Goal: Task Accomplishment & Management: Manage account settings

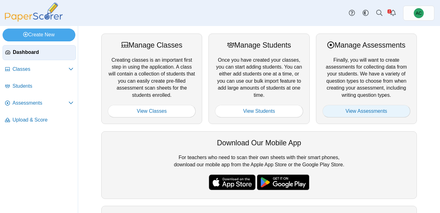
click at [349, 109] on link "View Assessments" at bounding box center [367, 111] width 88 height 13
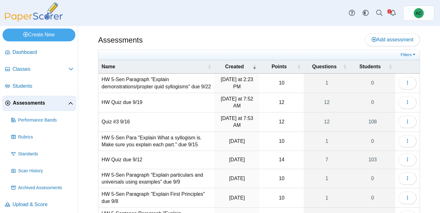
click at [125, 111] on td "HW Quiz due 9/19" at bounding box center [156, 102] width 116 height 19
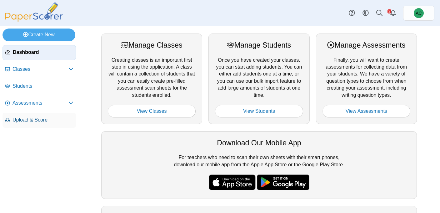
click at [13, 123] on span "Upload & Score" at bounding box center [43, 119] width 61 height 7
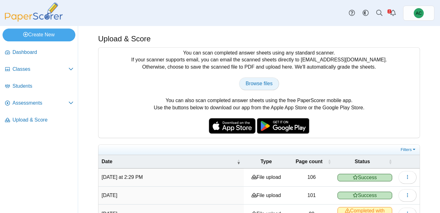
click at [255, 83] on span "Browse files" at bounding box center [259, 83] width 27 height 5
type input "**********"
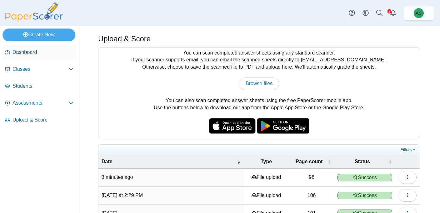
click at [13, 52] on span "Dashboard" at bounding box center [43, 52] width 61 height 7
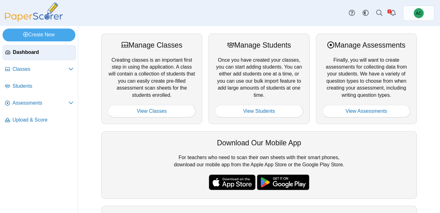
scroll to position [74, 0]
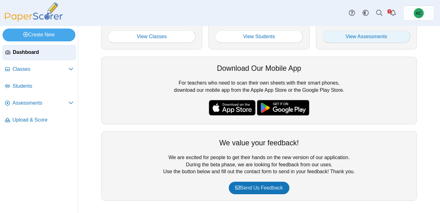
click at [356, 34] on link "View Assessments" at bounding box center [367, 36] width 88 height 13
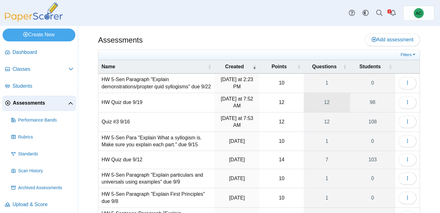
click at [328, 112] on link "12" at bounding box center [327, 102] width 46 height 19
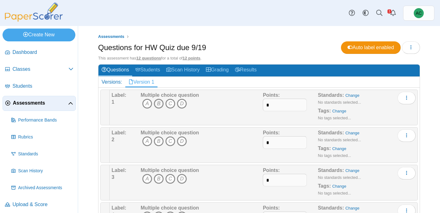
click at [159, 105] on icon "B" at bounding box center [159, 103] width 10 height 10
click at [158, 143] on icon "B" at bounding box center [159, 141] width 10 height 10
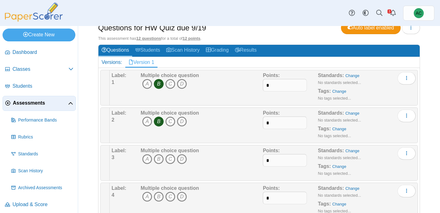
scroll to position [26, 0]
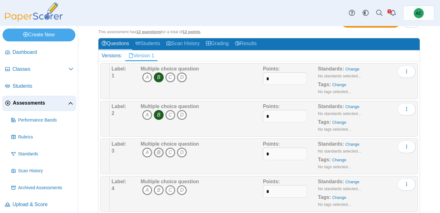
click at [157, 155] on icon "B" at bounding box center [159, 152] width 10 height 10
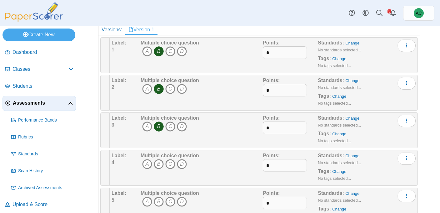
scroll to position [58, 0]
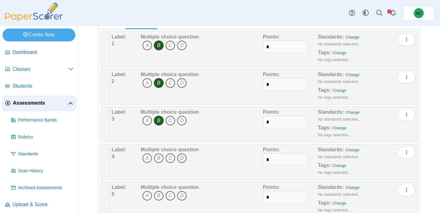
click at [182, 156] on icon "D" at bounding box center [182, 158] width 10 height 10
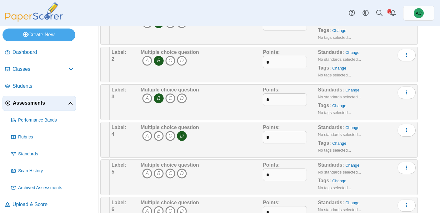
scroll to position [91, 0]
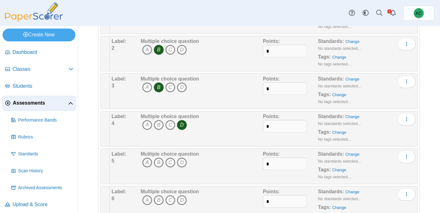
click at [147, 162] on icon "A" at bounding box center [147, 162] width 10 height 10
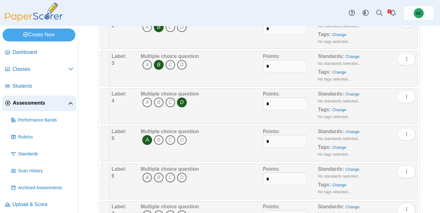
scroll to position [114, 0]
click at [146, 177] on icon "A" at bounding box center [147, 177] width 10 height 10
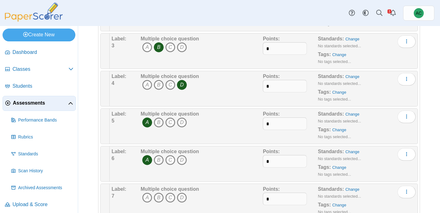
scroll to position [135, 0]
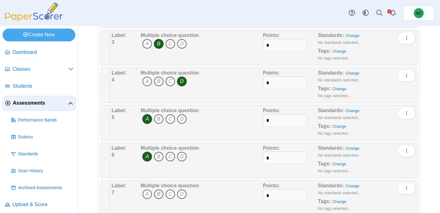
click at [157, 192] on icon "B" at bounding box center [159, 194] width 10 height 10
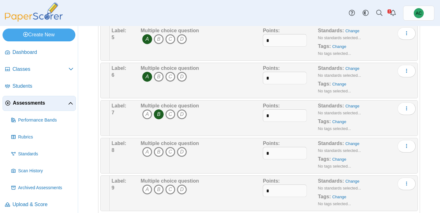
scroll to position [215, 0]
click at [172, 152] on icon "C" at bounding box center [170, 151] width 10 height 10
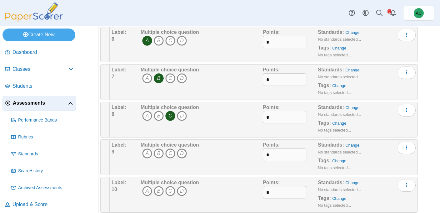
scroll to position [258, 0]
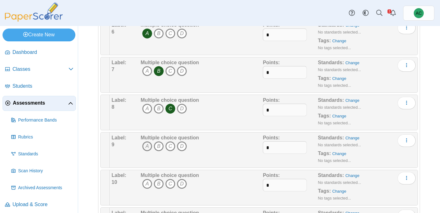
click at [145, 145] on icon "A" at bounding box center [147, 146] width 10 height 10
click at [147, 183] on icon "A" at bounding box center [147, 183] width 10 height 10
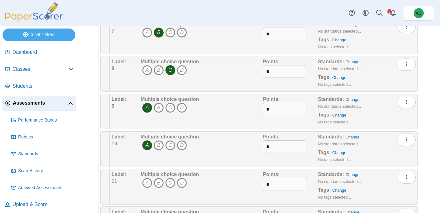
scroll to position [296, 0]
click at [169, 183] on icon "C" at bounding box center [170, 182] width 10 height 10
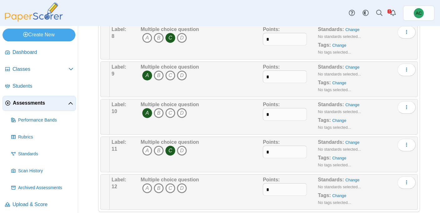
scroll to position [339, 0]
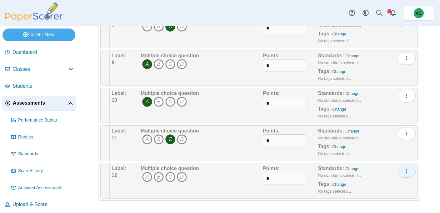
click at [405, 169] on icon "More options" at bounding box center [406, 170] width 5 height 5
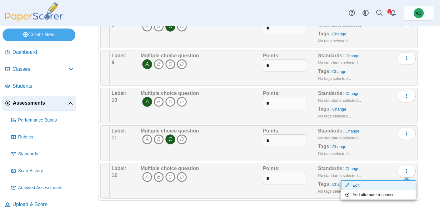
click at [372, 186] on link "Edit" at bounding box center [378, 184] width 75 height 9
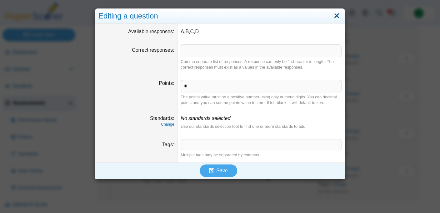
click at [339, 17] on link "Close" at bounding box center [337, 16] width 10 height 11
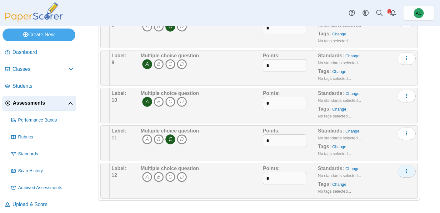
click at [404, 172] on button "More options" at bounding box center [407, 171] width 18 height 13
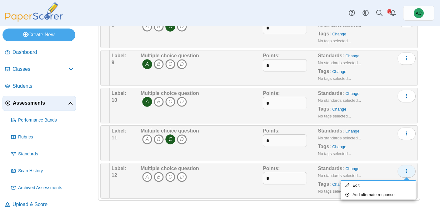
click at [406, 170] on icon "More options" at bounding box center [406, 170] width 5 height 5
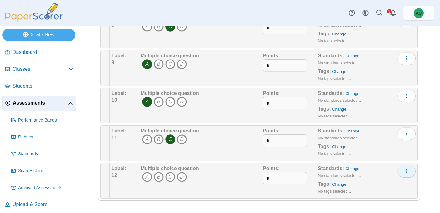
click at [406, 170] on icon "More options" at bounding box center [406, 170] width 5 height 5
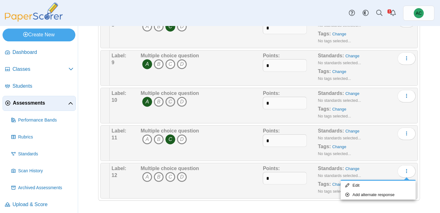
scroll to position [0, 0]
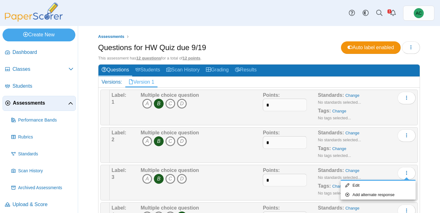
click at [114, 79] on div "Versions:" at bounding box center [111, 82] width 27 height 11
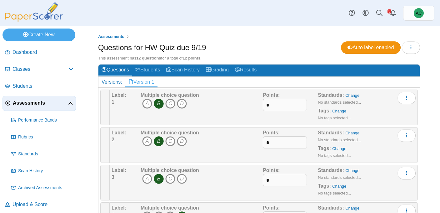
scroll to position [339, 0]
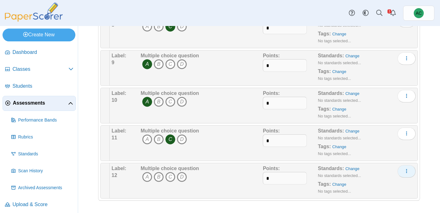
click at [406, 171] on icon "More options" at bounding box center [406, 170] width 5 height 5
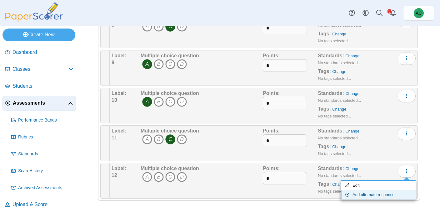
click at [364, 195] on link "Add alternate response" at bounding box center [378, 194] width 75 height 9
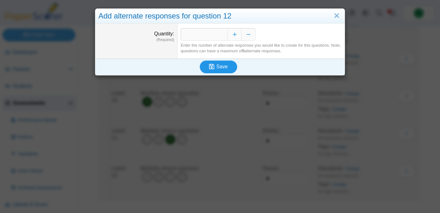
click at [228, 66] on button "Save" at bounding box center [219, 66] width 38 height 13
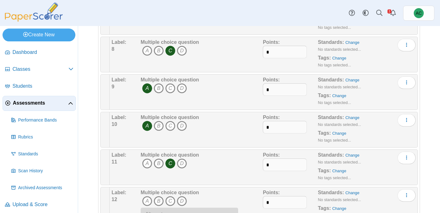
scroll to position [352, 0]
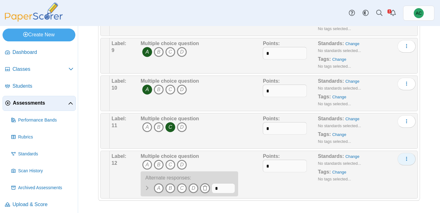
click at [410, 157] on button "More options" at bounding box center [407, 159] width 18 height 13
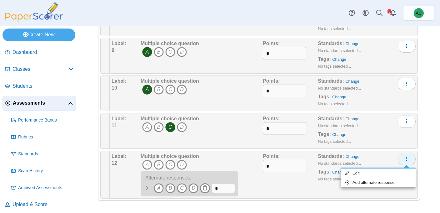
click at [405, 158] on icon "More options" at bounding box center [406, 158] width 5 height 5
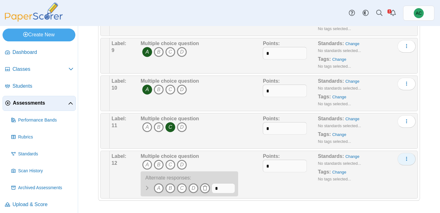
click at [408, 159] on icon "More options" at bounding box center [406, 158] width 5 height 5
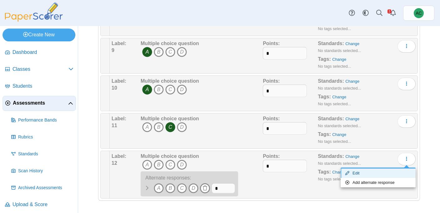
click at [367, 173] on link "Edit" at bounding box center [378, 172] width 75 height 9
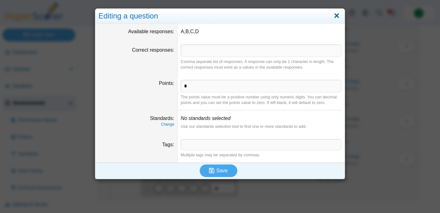
click at [338, 16] on link "Close" at bounding box center [337, 16] width 10 height 11
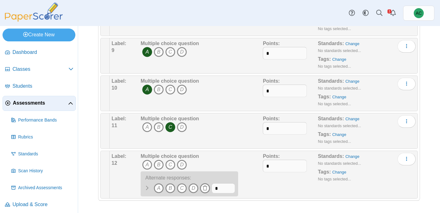
click at [28, 100] on span "Assessments" at bounding box center [40, 102] width 55 height 7
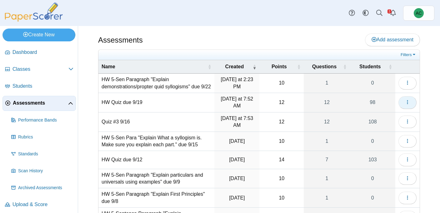
click at [410, 105] on span "button" at bounding box center [407, 101] width 5 height 5
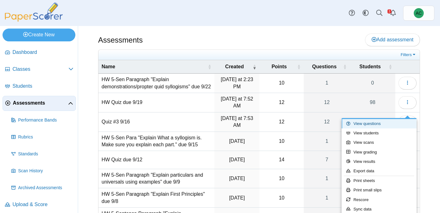
click at [353, 123] on link "View questions" at bounding box center [379, 123] width 75 height 9
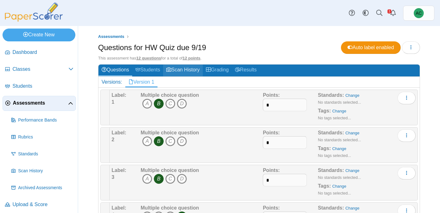
click at [183, 67] on link "Scan History" at bounding box center [183, 70] width 40 height 12
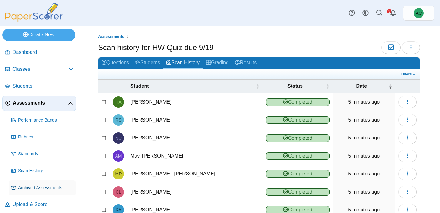
scroll to position [3, 0]
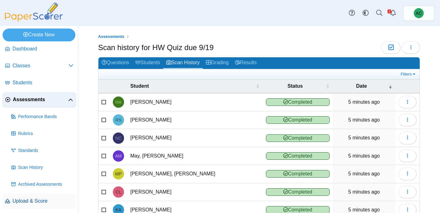
click at [28, 199] on span "Upload & Score" at bounding box center [43, 200] width 61 height 7
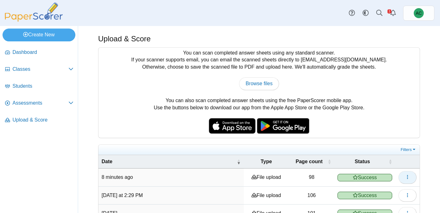
click at [408, 177] on icon "button" at bounding box center [407, 176] width 5 height 5
click at [374, 140] on div "You can scan completed answer sheets using any standard scanner. If your scanne…" at bounding box center [259, 208] width 322 height 322
click at [411, 175] on button "button" at bounding box center [408, 177] width 18 height 13
click at [394, 188] on link "View scanned pages" at bounding box center [379, 191] width 75 height 9
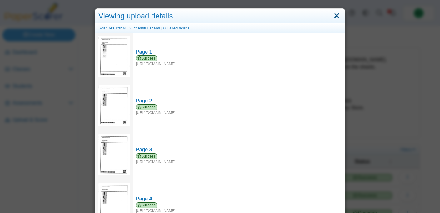
click at [336, 14] on link "Close" at bounding box center [337, 16] width 10 height 11
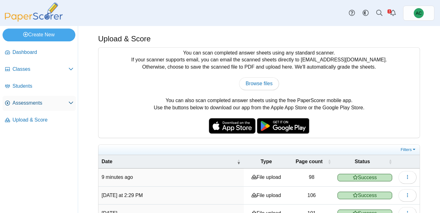
click at [22, 103] on span "Assessments" at bounding box center [41, 102] width 56 height 7
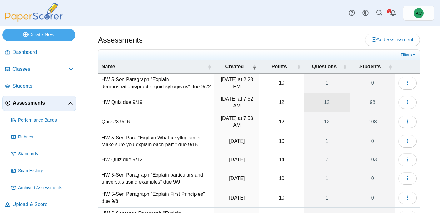
click at [327, 109] on link "12" at bounding box center [327, 102] width 46 height 19
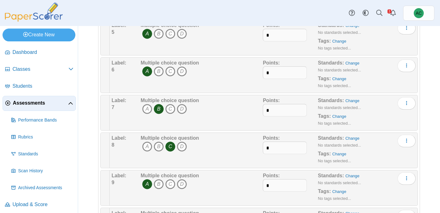
scroll to position [352, 0]
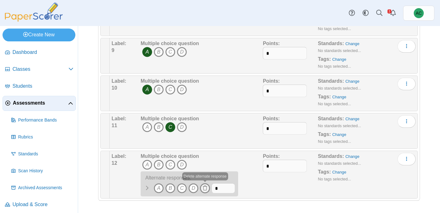
click at [203, 188] on use at bounding box center [205, 187] width 4 height 5
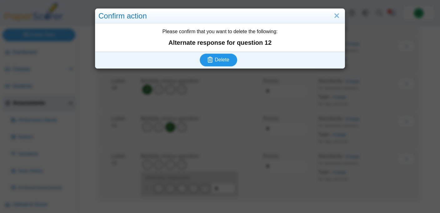
click at [216, 58] on span "Delete" at bounding box center [222, 59] width 14 height 5
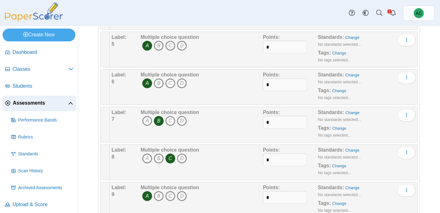
scroll to position [339, 0]
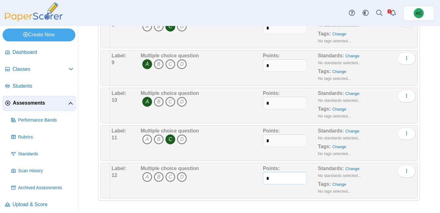
click at [281, 179] on input "*" at bounding box center [285, 178] width 44 height 13
type input "*"
click at [228, 168] on div "Multiple choice question A B C D" at bounding box center [201, 180] width 124 height 31
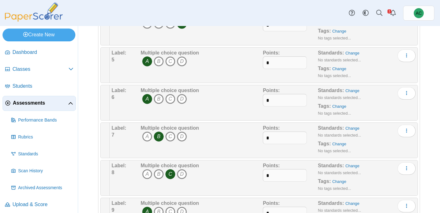
scroll to position [0, 0]
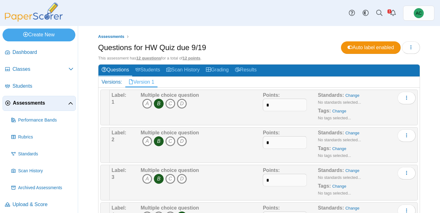
click at [193, 58] on u "12 points" at bounding box center [192, 58] width 18 height 5
click at [21, 104] on span "Assessments" at bounding box center [40, 102] width 55 height 7
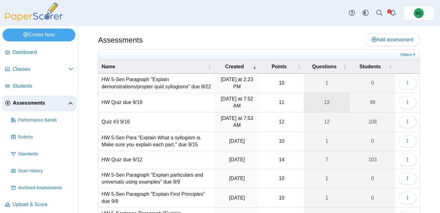
click at [333, 108] on link "12" at bounding box center [327, 102] width 46 height 19
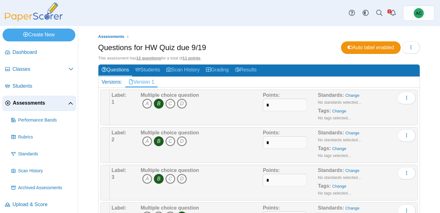
click at [36, 103] on span "Assessments" at bounding box center [40, 102] width 55 height 7
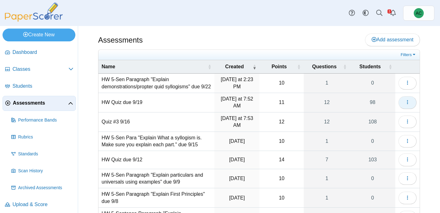
click at [408, 108] on button "button" at bounding box center [408, 102] width 18 height 13
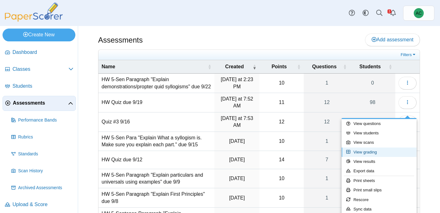
click at [377, 152] on link "View grading" at bounding box center [379, 151] width 75 height 9
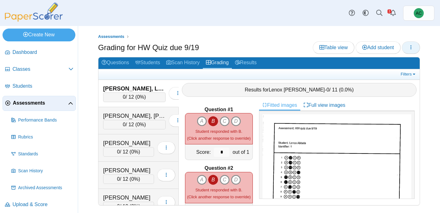
click at [412, 48] on icon "button" at bounding box center [411, 47] width 5 height 5
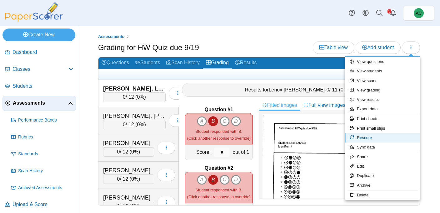
click at [370, 139] on link "Rescore" at bounding box center [382, 137] width 75 height 9
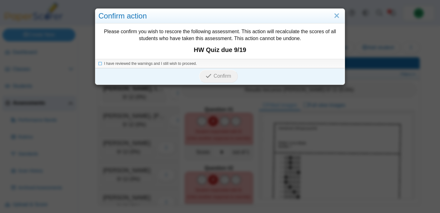
click at [183, 59] on div "I have reviewed the warnings and I still wish to proceed." at bounding box center [219, 63] width 249 height 9
click at [175, 64] on span "I have reviewed the warnings and I still wish to proceed." at bounding box center [150, 63] width 93 height 4
click at [214, 78] on span "Confirm" at bounding box center [223, 75] width 18 height 5
click at [337, 17] on link "Close" at bounding box center [337, 16] width 10 height 11
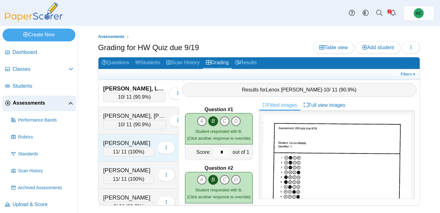
click at [138, 142] on div "[PERSON_NAME]" at bounding box center [128, 143] width 51 height 8
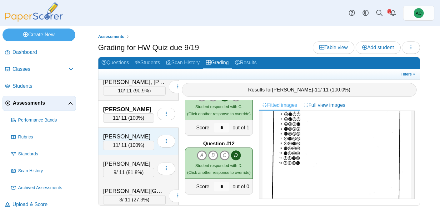
scroll to position [34, 0]
click at [131, 135] on div "[PERSON_NAME]" at bounding box center [128, 136] width 51 height 8
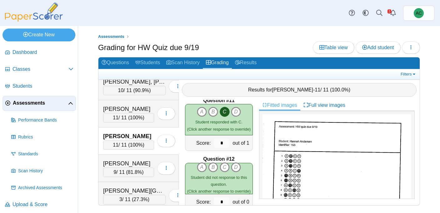
scroll to position [610, 0]
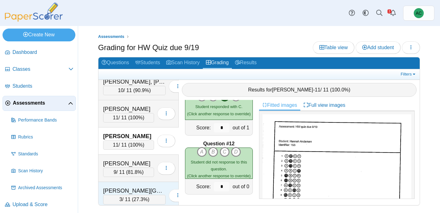
click at [132, 188] on div "Ardelean, Charlotte" at bounding box center [134, 190] width 63 height 8
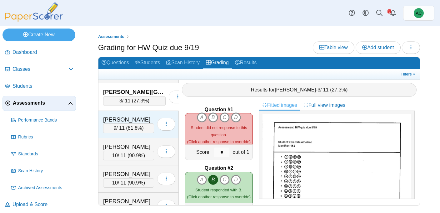
scroll to position [138, 0]
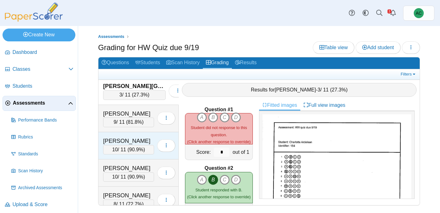
click at [116, 139] on div "Arnold, Kate" at bounding box center [128, 141] width 51 height 8
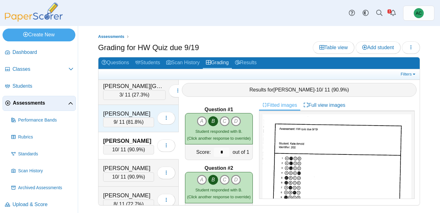
scroll to position [0, 0]
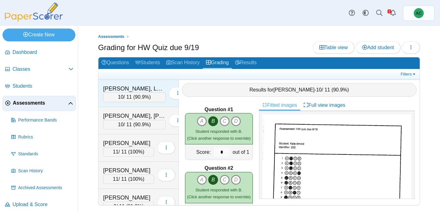
click at [118, 89] on div "Abbate, Lenox" at bounding box center [134, 88] width 63 height 8
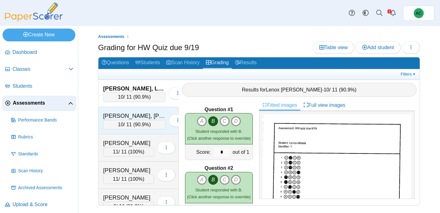
click at [122, 114] on div "Alex, Elizabeth Maria" at bounding box center [134, 116] width 63 height 8
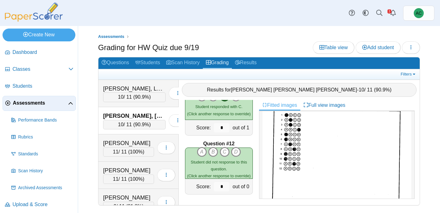
scroll to position [46, 0]
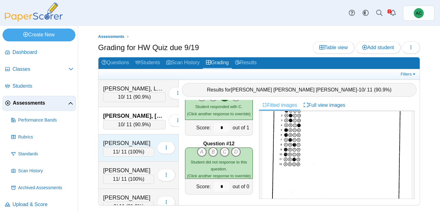
click at [131, 142] on div "Andersen, Blythe" at bounding box center [128, 143] width 51 height 8
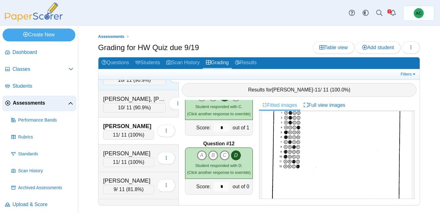
scroll to position [19, 0]
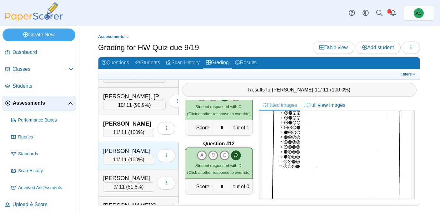
click at [135, 146] on div "Andersen, Hannah 11 / 11 ( 100% ) Loading…" at bounding box center [138, 155] width 80 height 27
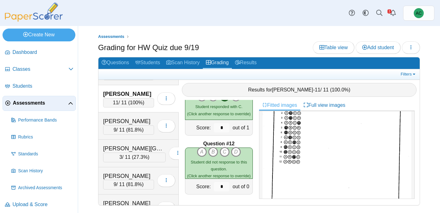
scroll to position [80, 0]
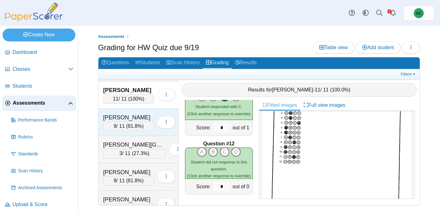
click at [126, 120] on div "Anderson, Ivy" at bounding box center [128, 117] width 51 height 8
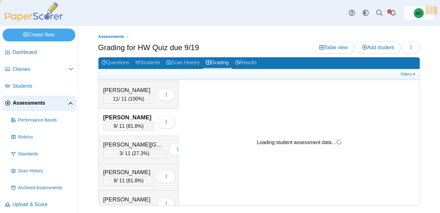
scroll to position [0, 0]
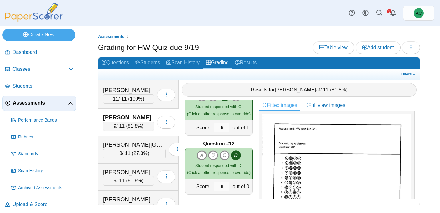
click at [126, 119] on div "Anderson, Ivy" at bounding box center [128, 117] width 51 height 8
click at [134, 141] on div "Ardelean, Charlotte" at bounding box center [134, 144] width 63 height 8
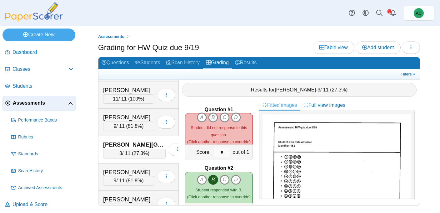
click at [214, 117] on icon "B" at bounding box center [213, 117] width 10 height 10
type input "*"
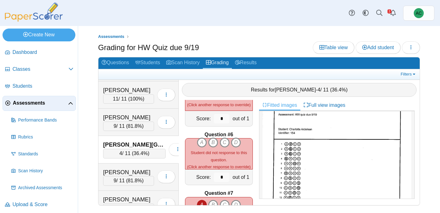
scroll to position [13, 0]
click at [303, 184] on img at bounding box center [337, 197] width 149 height 192
click at [137, 173] on div "Arnold, Adam" at bounding box center [128, 172] width 51 height 8
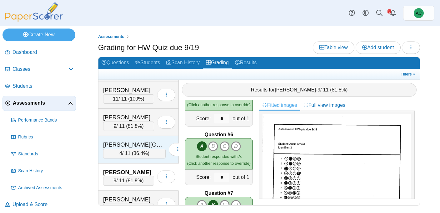
scroll to position [126, 0]
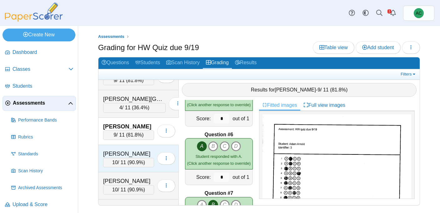
click at [116, 152] on div "Arnold, Kate" at bounding box center [128, 153] width 51 height 8
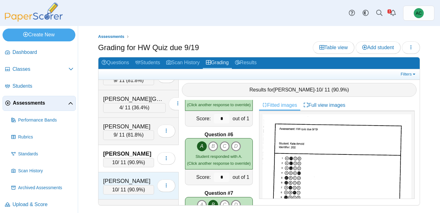
click at [121, 179] on div "Arunkumar, Tharan" at bounding box center [128, 181] width 51 height 8
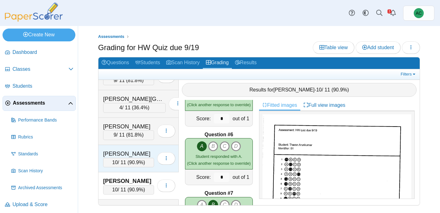
scroll to position [147, 0]
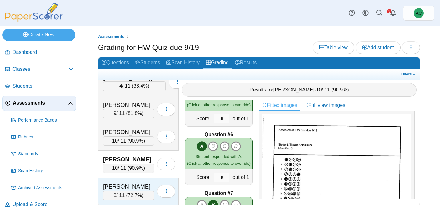
click at [123, 179] on div "Ast, Liam 8 / 11 ( 72.7% ) Loading…" at bounding box center [138, 191] width 80 height 27
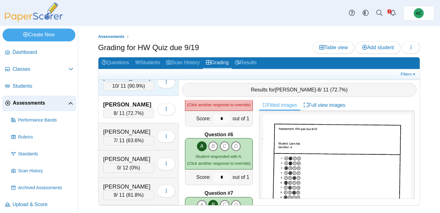
scroll to position [229, 0]
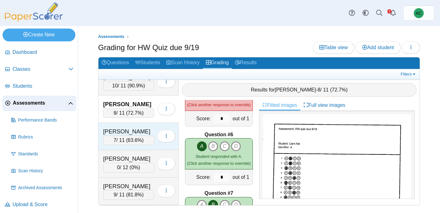
click at [115, 132] on div "Baxter, Svea" at bounding box center [128, 131] width 51 height 8
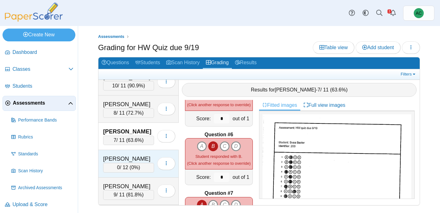
click at [117, 158] on div "Benham, Violet" at bounding box center [128, 158] width 51 height 8
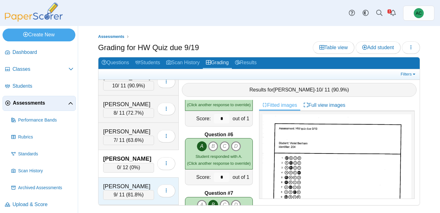
click at [123, 185] on div "Beyschau, Adelynn" at bounding box center [128, 186] width 51 height 8
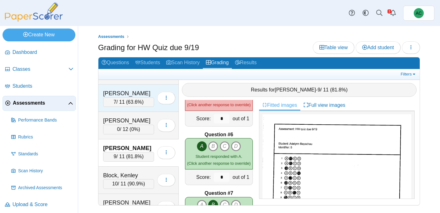
scroll to position [268, 0]
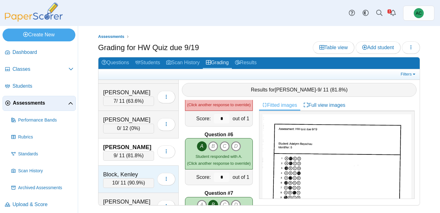
click at [125, 177] on div "Block, Kenley" at bounding box center [128, 174] width 51 height 8
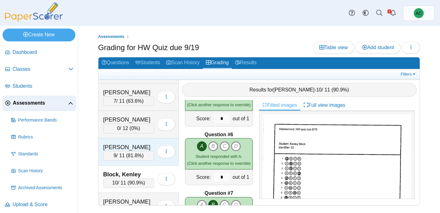
scroll to position [319, 0]
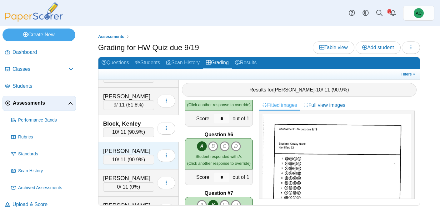
click at [124, 148] on div "Bowers, Lorelei" at bounding box center [128, 151] width 51 height 8
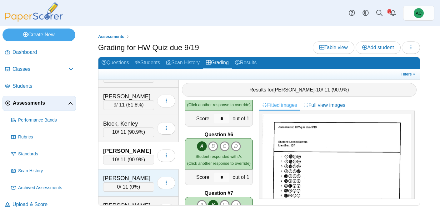
click at [122, 174] on div "Burge, Elias" at bounding box center [128, 178] width 51 height 8
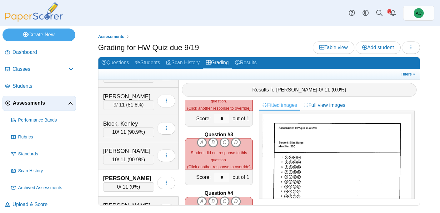
scroll to position [55, 0]
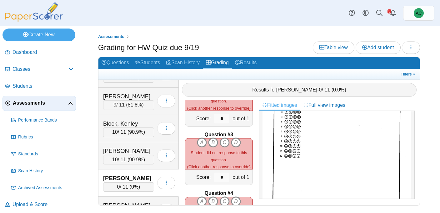
click at [329, 137] on img at bounding box center [337, 155] width 149 height 192
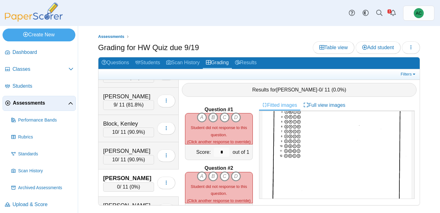
click at [213, 119] on icon "B" at bounding box center [213, 117] width 10 height 10
type input "*"
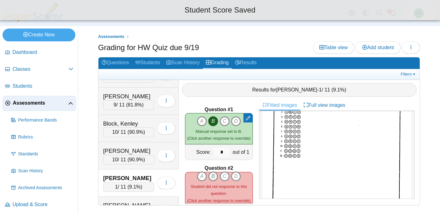
click at [213, 177] on icon "B" at bounding box center [213, 176] width 10 height 10
type input "*"
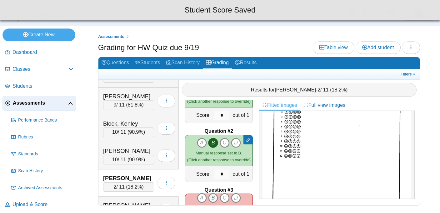
click at [213, 197] on icon "B" at bounding box center [213, 198] width 10 height 10
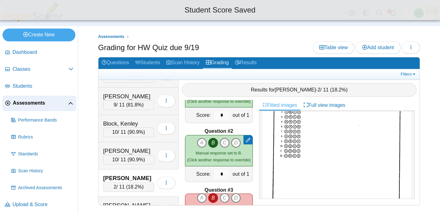
type input "*"
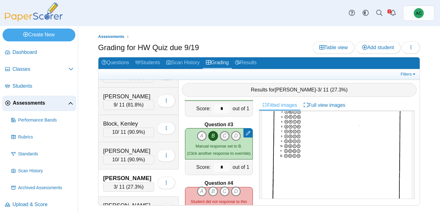
scroll to position [103, 0]
click at [236, 189] on icon "D" at bounding box center [236, 191] width 10 height 10
type input "*"
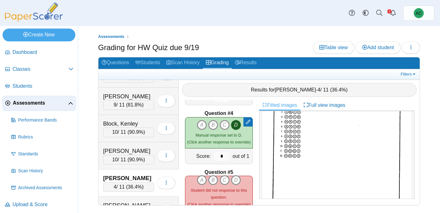
scroll to position [183, 0]
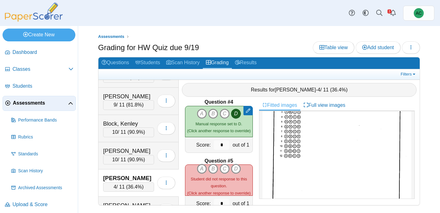
click at [203, 169] on icon "A" at bounding box center [202, 168] width 10 height 10
type input "*"
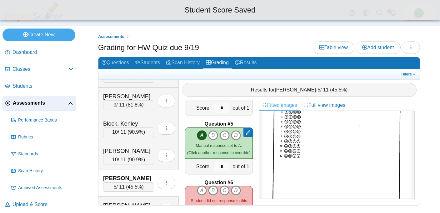
scroll to position [221, 0]
click at [202, 189] on icon "A" at bounding box center [202, 189] width 10 height 10
type input "*"
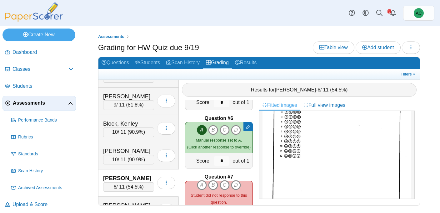
scroll to position [284, 0]
click at [214, 183] on icon "B" at bounding box center [213, 184] width 10 height 10
type input "*"
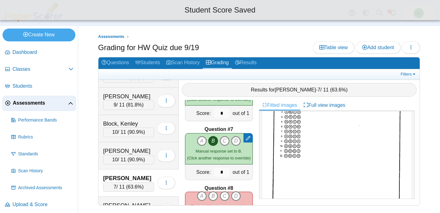
scroll to position [335, 0]
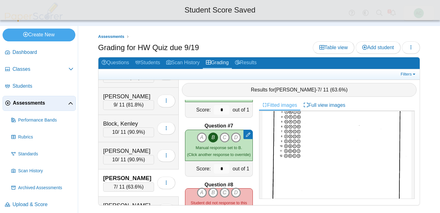
click at [226, 194] on icon "C" at bounding box center [225, 192] width 10 height 10
type input "*"
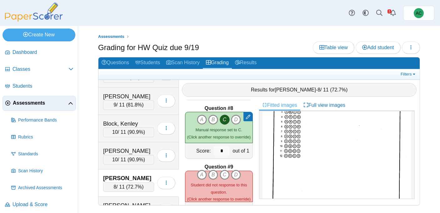
scroll to position [415, 0]
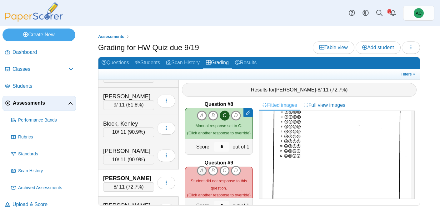
click at [198, 169] on icon "A" at bounding box center [202, 170] width 10 height 10
type input "*"
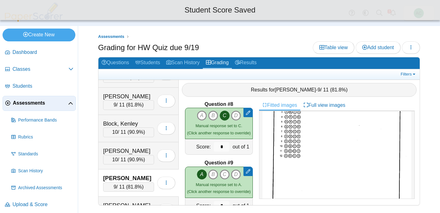
scroll to position [459, 0]
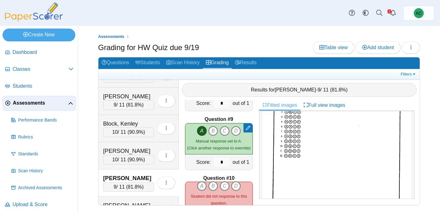
click at [201, 184] on icon "A" at bounding box center [202, 186] width 10 height 10
type input "*"
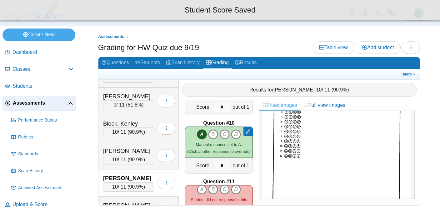
scroll to position [518, 0]
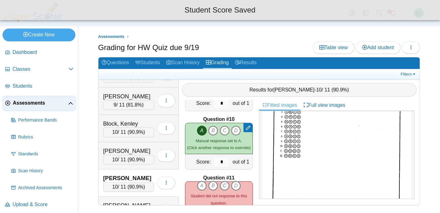
click at [228, 183] on icon "C" at bounding box center [225, 185] width 10 height 10
type input "*"
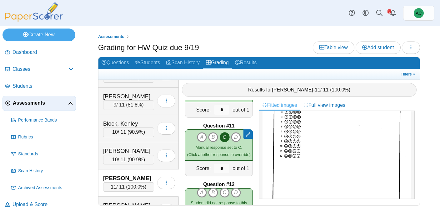
scroll to position [578, 0]
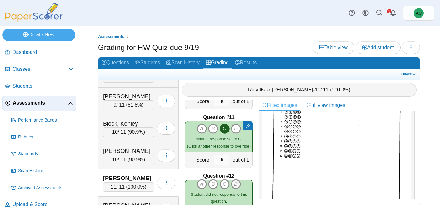
click at [236, 183] on icon "D" at bounding box center [236, 184] width 10 height 10
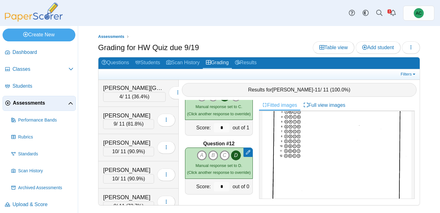
scroll to position [104, 0]
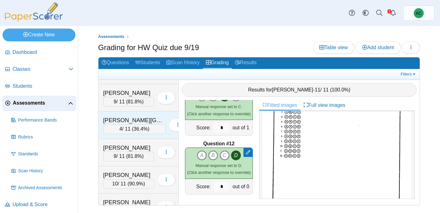
click at [142, 114] on div "Ardelean, Charlotte 4 / 11 ( 36.4% ) Loading…" at bounding box center [138, 124] width 80 height 27
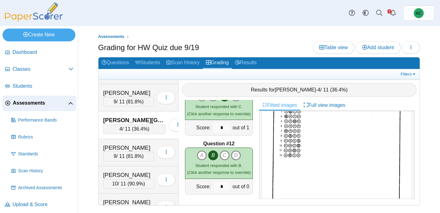
click at [298, 145] on img at bounding box center [337, 155] width 149 height 192
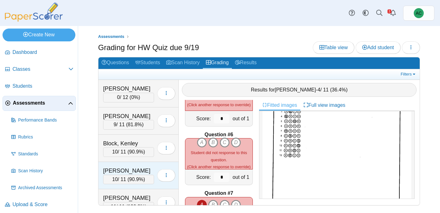
scroll to position [341, 0]
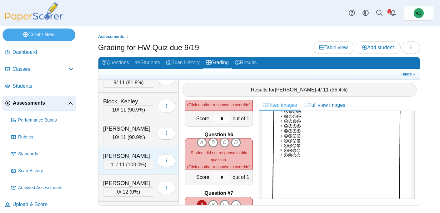
click at [125, 150] on div "Burge, Elias 11 / 11 ( 100.0% ) Loading…" at bounding box center [138, 160] width 80 height 27
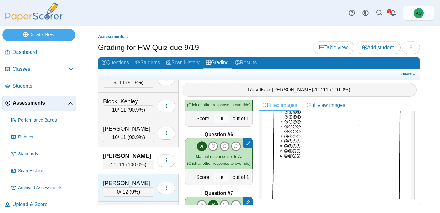
click at [113, 180] on div "Burton, Avery" at bounding box center [128, 183] width 51 height 8
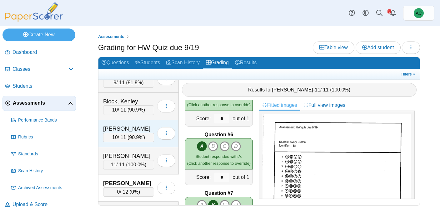
scroll to position [388, 0]
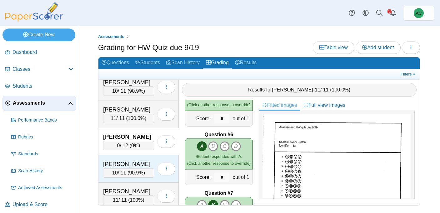
click at [117, 162] on div "Carnal, Nora" at bounding box center [128, 164] width 51 height 8
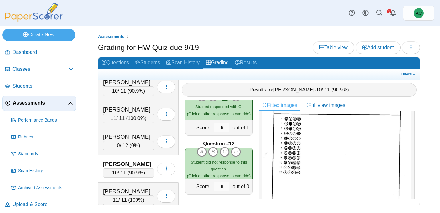
scroll to position [41, 0]
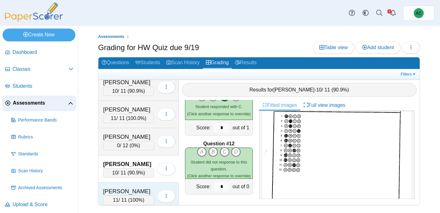
click at [128, 193] on div "Cooley, Lilyan" at bounding box center [128, 191] width 51 height 8
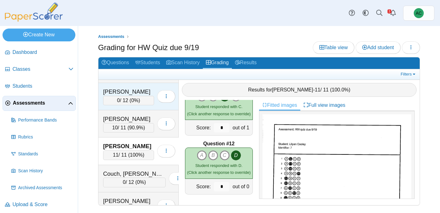
scroll to position [435, 0]
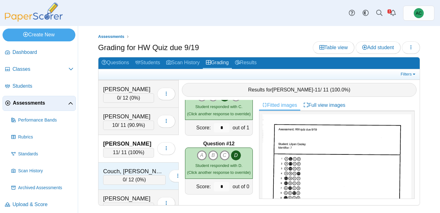
click at [126, 174] on div "Couch, Teagyn-Lynn" at bounding box center [134, 171] width 63 height 8
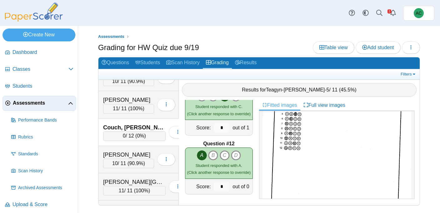
scroll to position [492, 0]
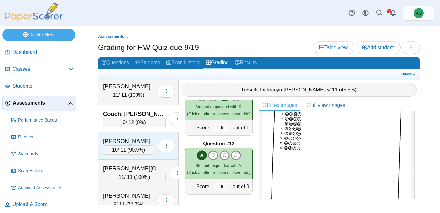
click at [123, 136] on div "Crowe, Bennett 10 / 11 ( 90.9% ) Loading…" at bounding box center [138, 145] width 80 height 27
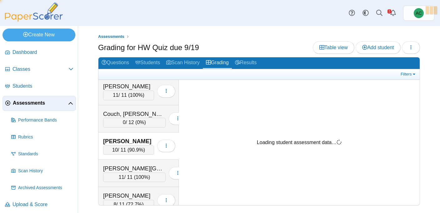
scroll to position [0, 0]
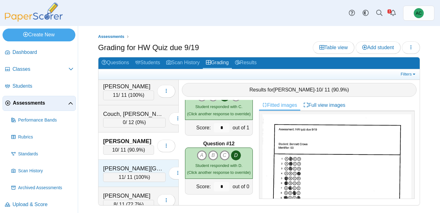
click at [131, 170] on div "Davies, Kinley" at bounding box center [134, 168] width 63 height 8
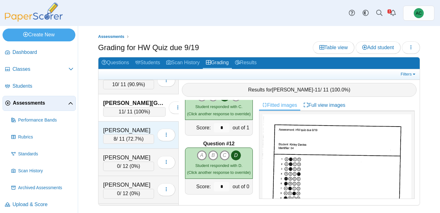
scroll to position [559, 0]
click at [118, 129] on div "Decker, Aubrey" at bounding box center [128, 129] width 51 height 8
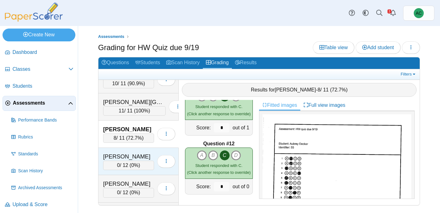
click at [131, 154] on div "Dinh, Vince" at bounding box center [128, 156] width 51 height 8
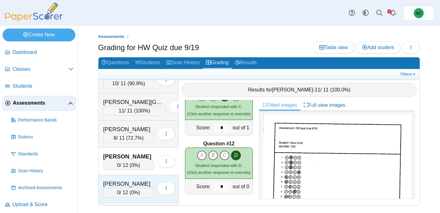
click at [128, 179] on div "Dougherty, Edwin" at bounding box center [128, 183] width 51 height 8
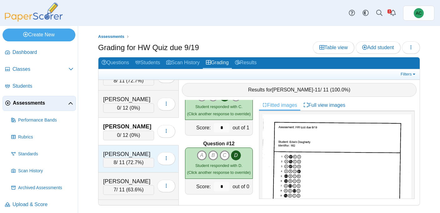
scroll to position [616, 0]
click at [122, 155] on div "Dunkin, Jeremiah" at bounding box center [128, 153] width 51 height 8
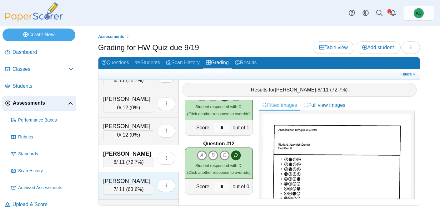
click at [111, 186] on div "7 / 11 ( 63.6% )" at bounding box center [128, 188] width 51 height 9
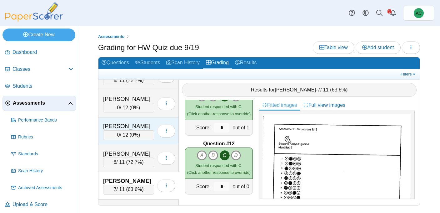
scroll to position [664, 0]
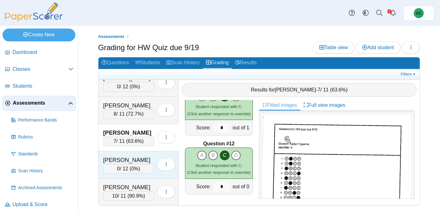
click at [128, 157] on div "Forseth, Brynn" at bounding box center [128, 160] width 51 height 8
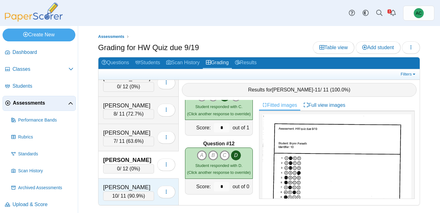
click at [124, 180] on div "Gohate, Mayukh 10 / 11 ( 90.9% ) Loading…" at bounding box center [138, 191] width 80 height 27
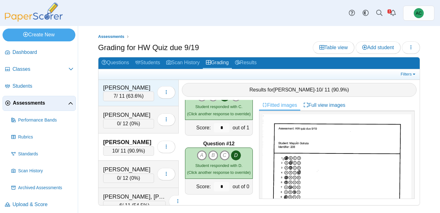
scroll to position [710, 0]
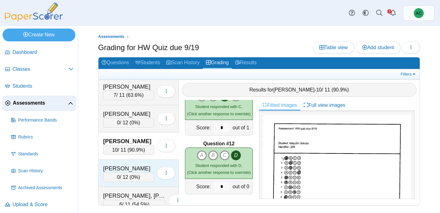
click at [127, 167] on div "Green, Ellie" at bounding box center [128, 168] width 51 height 8
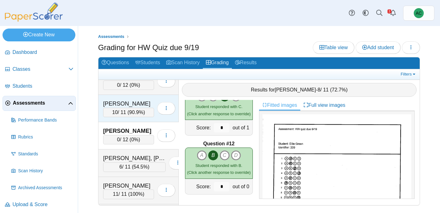
scroll to position [761, 0]
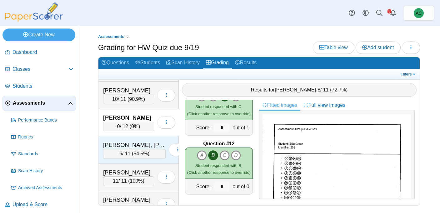
click at [116, 146] on div "Groneman, Presley" at bounding box center [134, 145] width 63 height 8
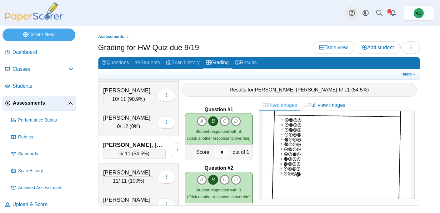
scroll to position [268, 0]
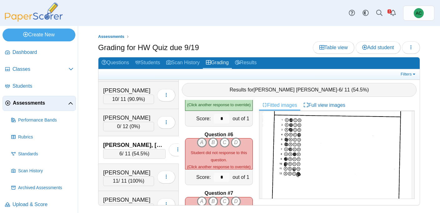
click at [202, 142] on icon "A" at bounding box center [202, 142] width 10 height 10
type input "*"
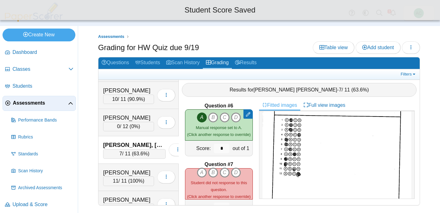
scroll to position [301, 0]
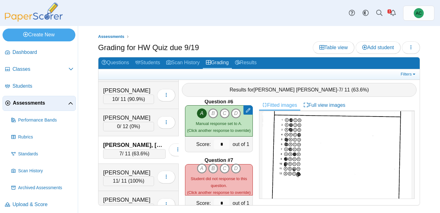
click at [212, 168] on icon "B" at bounding box center [213, 168] width 10 height 10
type input "*"
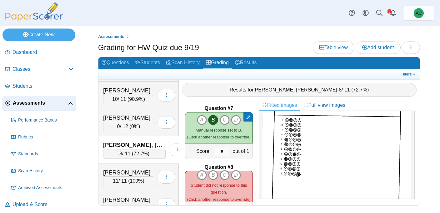
scroll to position [355, 0]
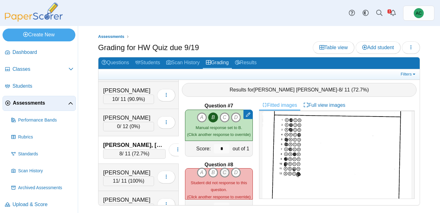
click at [225, 172] on icon "C" at bounding box center [225, 172] width 10 height 10
type input "*"
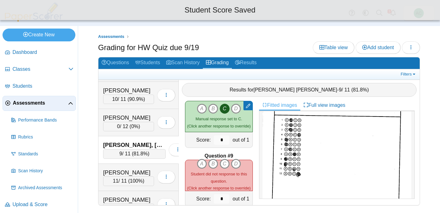
scroll to position [423, 0]
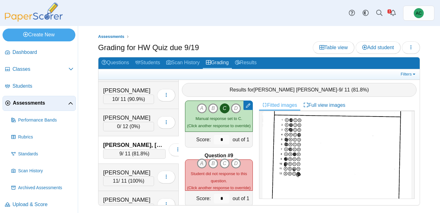
click at [205, 164] on icon "A" at bounding box center [202, 163] width 10 height 10
type input "*"
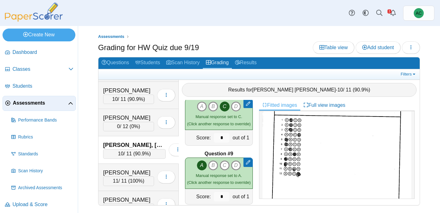
scroll to position [561, 0]
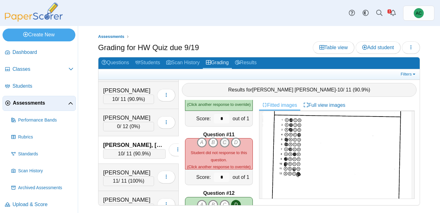
click at [225, 144] on icon "C" at bounding box center [225, 142] width 10 height 10
type input "*"
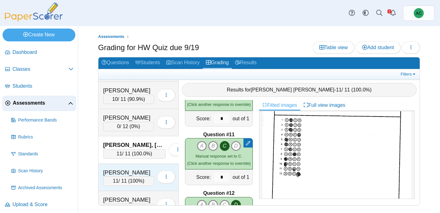
click at [122, 169] on div "Gwaltney, Patrick" at bounding box center [128, 172] width 51 height 8
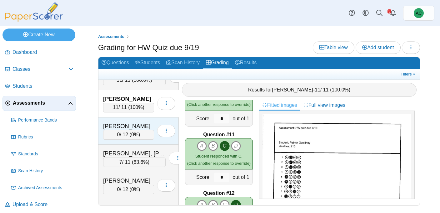
scroll to position [835, 0]
click at [121, 128] on div "Haj, Josiah" at bounding box center [128, 125] width 51 height 8
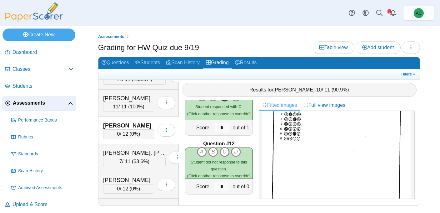
scroll to position [70, 0]
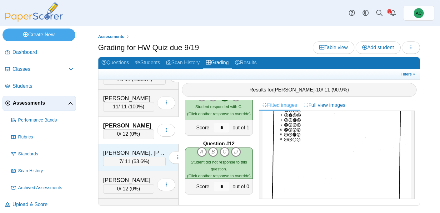
click at [120, 154] on div "Harding, Hudson" at bounding box center [134, 152] width 63 height 8
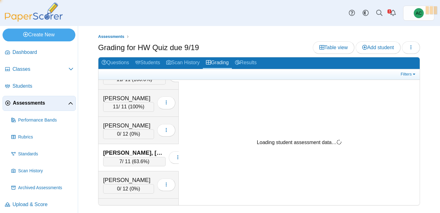
scroll to position [0, 0]
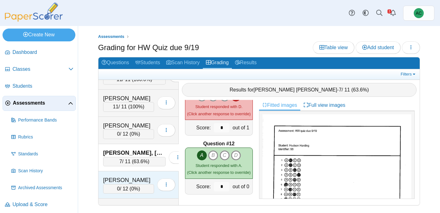
click at [132, 178] on div "Harris, Skyler" at bounding box center [128, 180] width 51 height 8
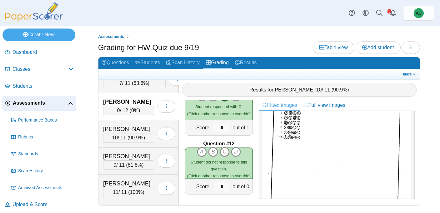
scroll to position [914, 0]
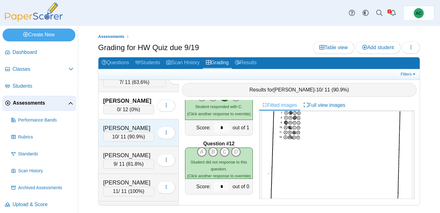
click at [136, 127] on div "Harrison, Helen" at bounding box center [128, 128] width 51 height 8
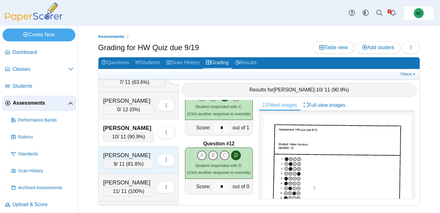
click at [118, 153] on div "Haverkamp, Hailey" at bounding box center [128, 155] width 51 height 8
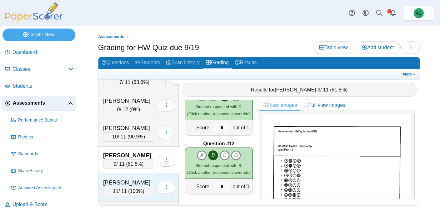
click at [145, 179] on div "Hayward, Adalyn" at bounding box center [128, 182] width 51 height 8
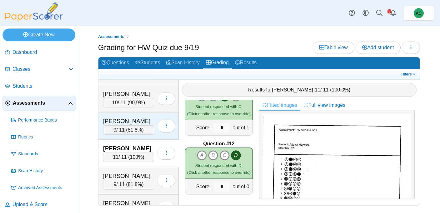
scroll to position [958, 0]
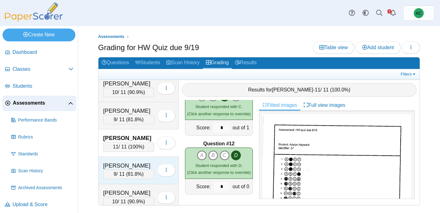
click at [128, 158] on div "Heiskell, Evelyn 9 / 11 ( 81.8% ) Loading…" at bounding box center [138, 170] width 80 height 27
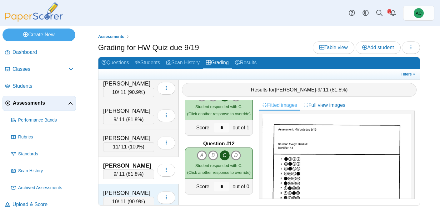
click at [138, 193] on div "Hilcove, Nicholas" at bounding box center [128, 192] width 51 height 8
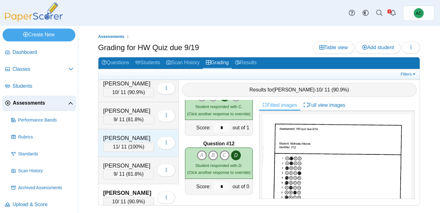
scroll to position [1011, 0]
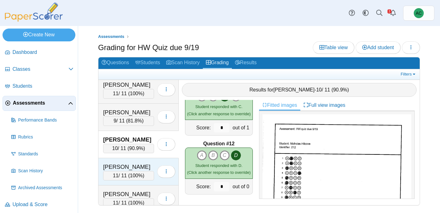
click at [122, 166] on div "Huang, Chang Rou" at bounding box center [128, 167] width 51 height 8
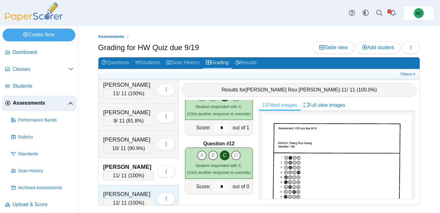
click at [133, 192] on div "Hunter, Carson" at bounding box center [128, 194] width 51 height 8
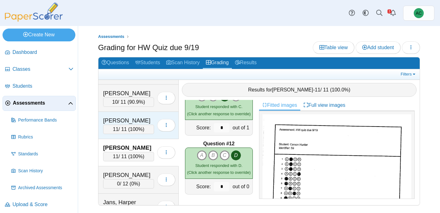
scroll to position [1069, 0]
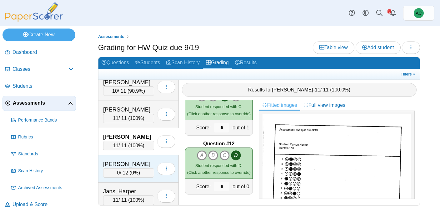
click at [121, 164] on div "James, Ion" at bounding box center [128, 164] width 51 height 8
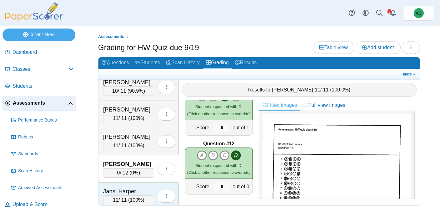
click at [127, 192] on div "Jans, Harper" at bounding box center [128, 191] width 51 height 8
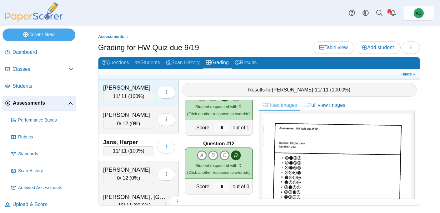
scroll to position [1125, 0]
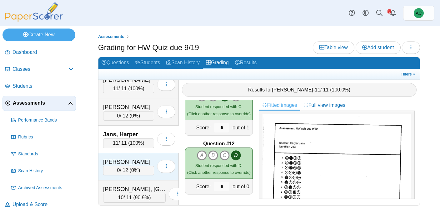
click at [123, 158] on div "Jarvis, Nathaniel" at bounding box center [128, 162] width 51 height 8
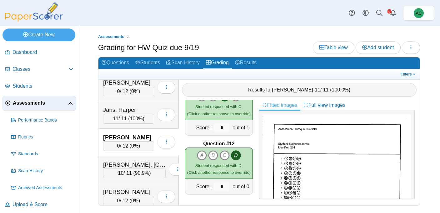
scroll to position [1150, 0]
click at [123, 163] on div "Kahabka, Madison" at bounding box center [134, 164] width 63 height 8
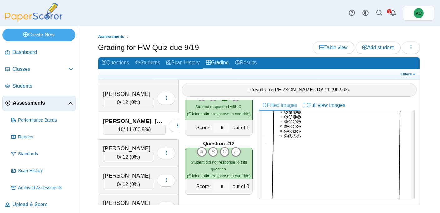
scroll to position [1194, 0]
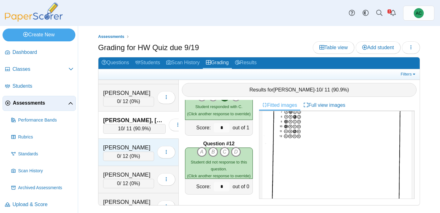
click at [125, 146] on div "Kallookaran, Josephine" at bounding box center [128, 147] width 51 height 8
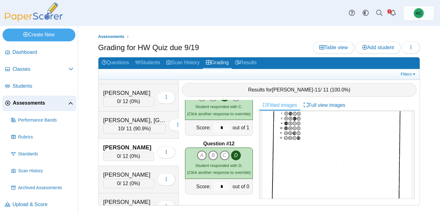
scroll to position [0, 0]
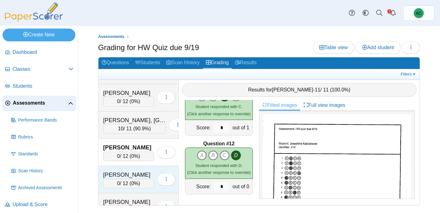
click at [121, 178] on div "Kidd, Avery" at bounding box center [128, 174] width 51 height 8
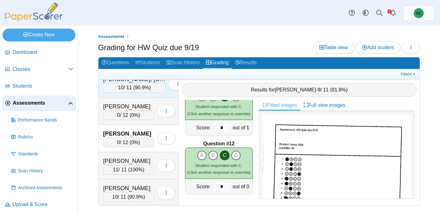
scroll to position [1242, 0]
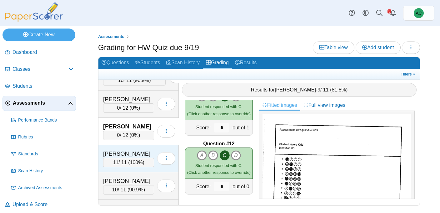
click at [135, 156] on div "Kienzle, Evangeline" at bounding box center [128, 153] width 51 height 8
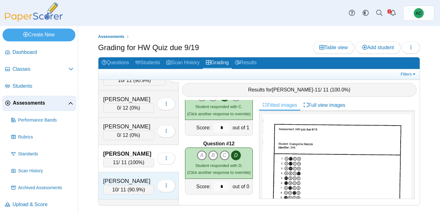
click at [129, 178] on div "King, Avery" at bounding box center [128, 181] width 51 height 8
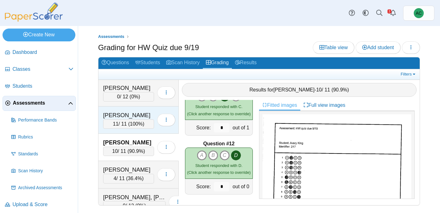
scroll to position [1291, 0]
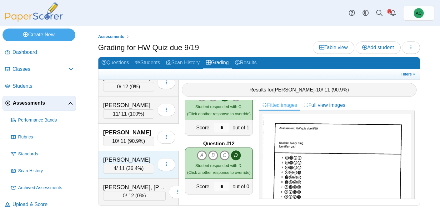
click at [135, 157] on div "LaPella, Liam" at bounding box center [128, 159] width 51 height 8
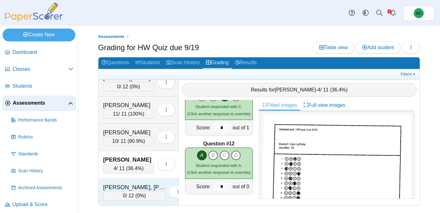
click at [129, 186] on div "Larsen, Jagger" at bounding box center [134, 187] width 63 height 8
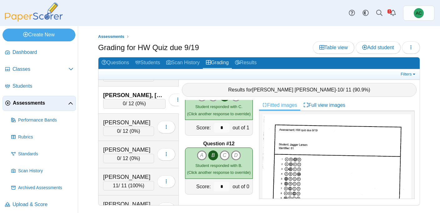
scroll to position [1385, 0]
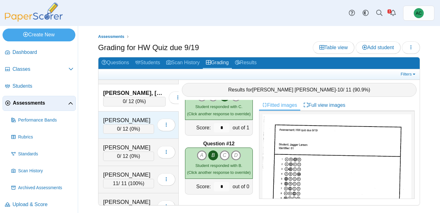
click at [120, 116] on div "Lee, Van" at bounding box center [128, 120] width 51 height 8
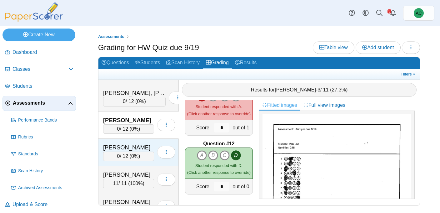
click at [134, 145] on div "Lerette, Peyton" at bounding box center [128, 147] width 51 height 8
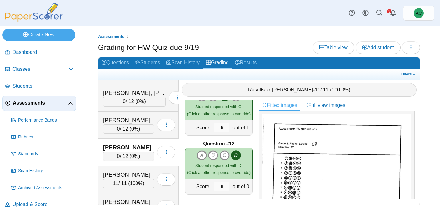
click at [142, 164] on div "Lerette, Peyton 0 / 12 ( 0% ) Loading…" at bounding box center [138, 151] width 80 height 27
click at [138, 170] on div "Lesmes, Christian 11 / 11 ( 100% ) Loading…" at bounding box center [138, 179] width 80 height 27
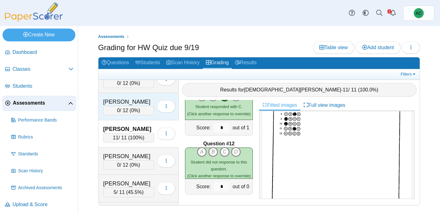
scroll to position [1439, 0]
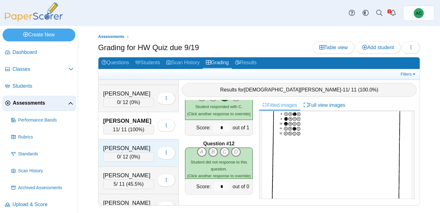
click at [118, 141] on div "Lopez, Luca 0 / 12 ( 0% ) Loading…" at bounding box center [138, 152] width 80 height 27
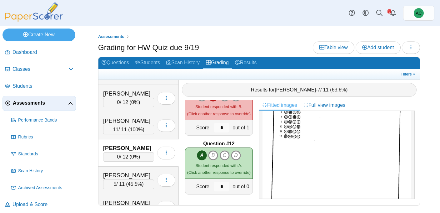
scroll to position [0, 0]
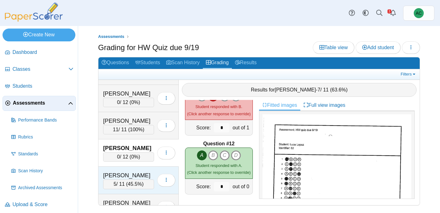
click at [124, 172] on div "Lucius, Hannah" at bounding box center [128, 175] width 51 height 8
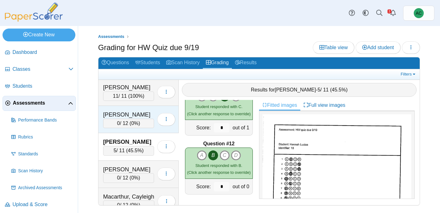
scroll to position [1473, 0]
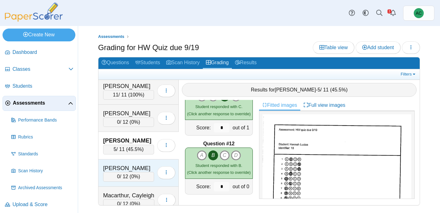
click at [124, 168] on div "Lynch, Wyatt" at bounding box center [128, 168] width 51 height 8
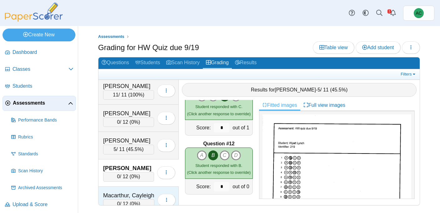
click at [120, 190] on div "Macarthur, Cayleigh 0 / 12 ( 0% ) Loading…" at bounding box center [138, 199] width 80 height 27
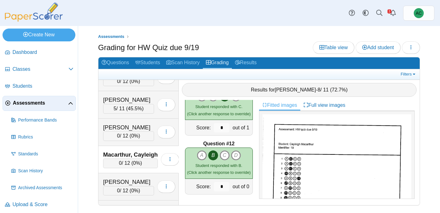
scroll to position [1514, 0]
click at [126, 177] on div "Madera, Annabelle 0 / 12 ( 0% ) Loading…" at bounding box center [138, 186] width 80 height 27
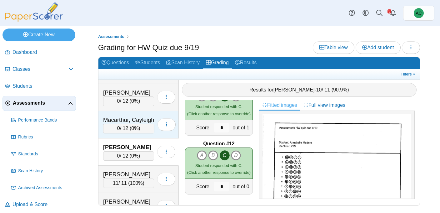
scroll to position [1555, 0]
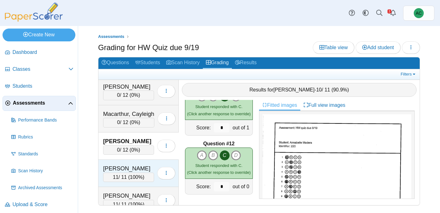
click at [124, 163] on div "Malugen, Aubrey 11 / 11 ( 100% ) Loading…" at bounding box center [138, 172] width 80 height 27
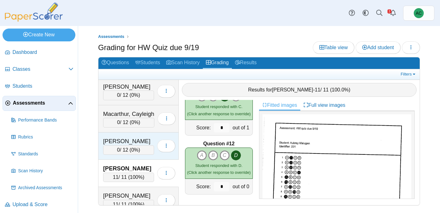
scroll to position [1592, 0]
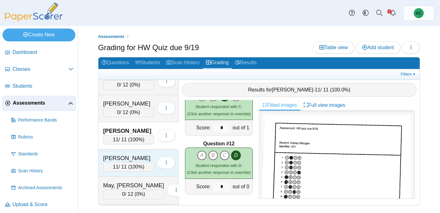
click at [127, 156] on div "Matson, Hannah" at bounding box center [128, 158] width 51 height 8
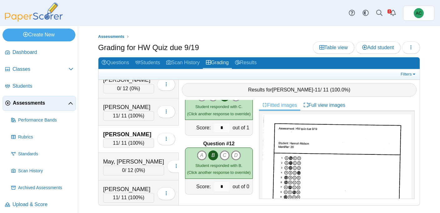
scroll to position [1618, 0]
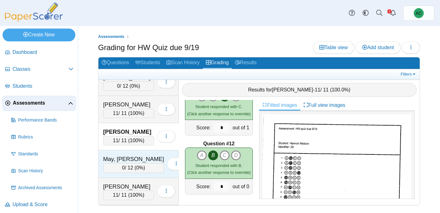
click at [120, 158] on div "May, Audreyna" at bounding box center [133, 159] width 61 height 8
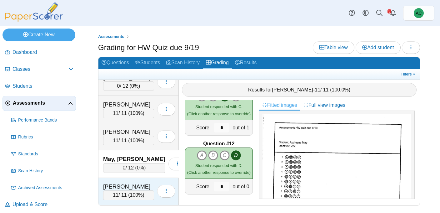
click at [126, 191] on div "11 / 11 ( 100% )" at bounding box center [128, 194] width 51 height 9
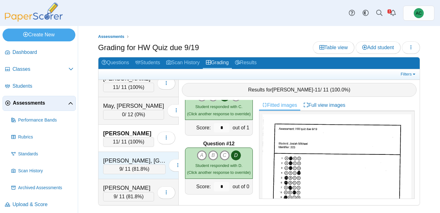
scroll to position [1672, 0]
click at [118, 158] on div "Mitchell, Easton" at bounding box center [134, 160] width 63 height 8
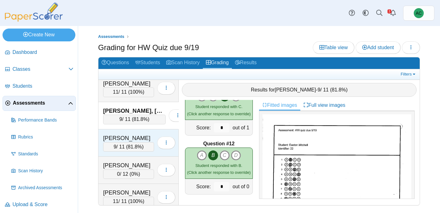
scroll to position [1722, 0]
click at [109, 133] on div "Navarrette, Harper 9 / 11 ( 81.8% ) Loading…" at bounding box center [138, 141] width 80 height 27
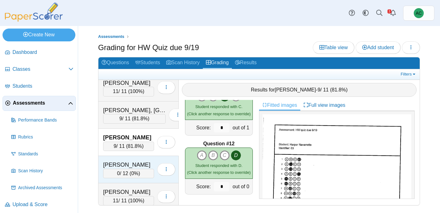
click at [137, 169] on div "0 / 12 ( 0% )" at bounding box center [128, 172] width 51 height 9
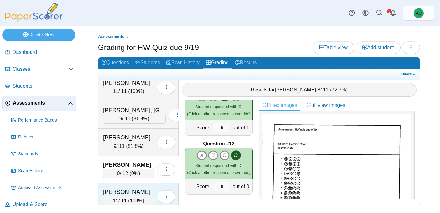
click at [123, 192] on div "Overson, Adalynn" at bounding box center [128, 192] width 51 height 8
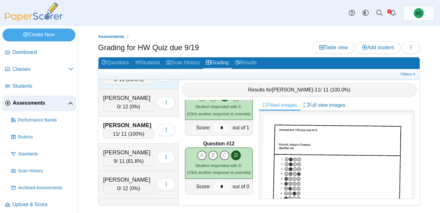
scroll to position [1789, 0]
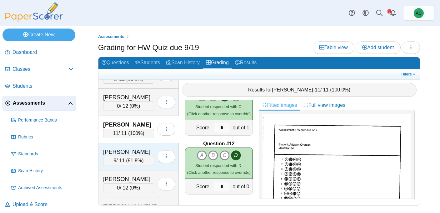
click at [124, 157] on div "9 / 11 ( 81.8% )" at bounding box center [128, 160] width 51 height 9
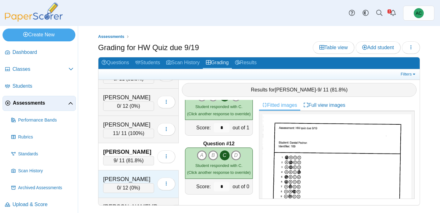
click at [114, 181] on div "Parker, Taylor" at bounding box center [128, 179] width 51 height 8
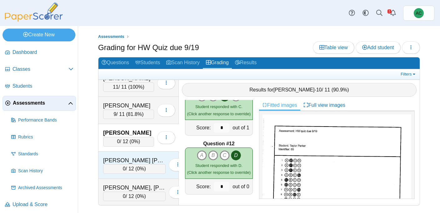
scroll to position [1836, 0]
click at [124, 161] on div "Patel Yates, Nayaan" at bounding box center [134, 160] width 63 height 8
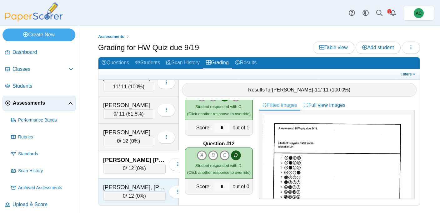
click at [128, 188] on div "Pettingill, Madyson" at bounding box center [134, 187] width 63 height 8
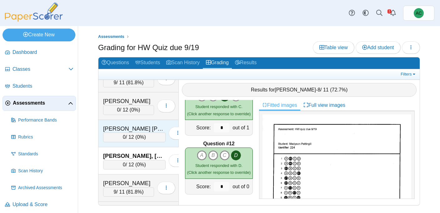
scroll to position [1870, 0]
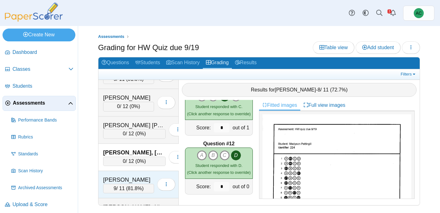
click at [130, 179] on div "Pieres, Cameron" at bounding box center [128, 179] width 51 height 8
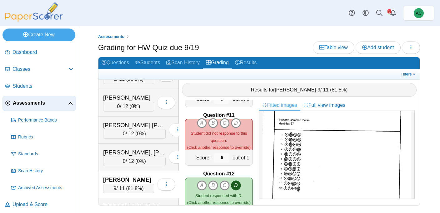
scroll to position [28, 0]
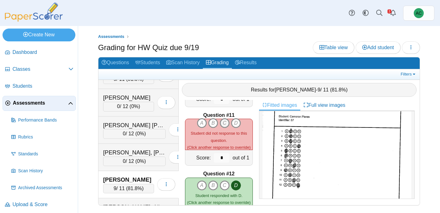
click at [223, 122] on icon "C" at bounding box center [225, 123] width 10 height 10
type input "*"
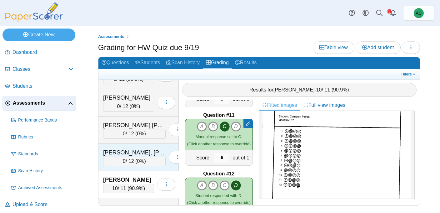
scroll to position [1903, 0]
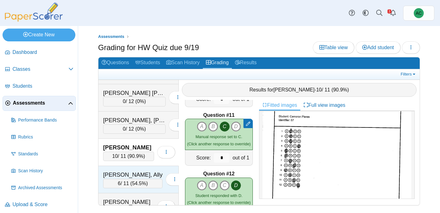
click at [130, 169] on div "Randall, Ally 6 / 11 ( 54.5% ) Loading…" at bounding box center [138, 179] width 80 height 27
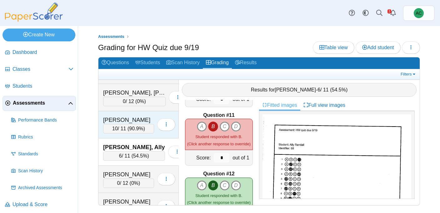
scroll to position [1936, 0]
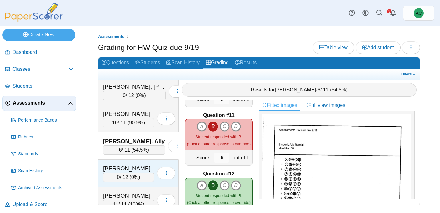
click at [127, 168] on div "Rennells, Scarlet" at bounding box center [128, 168] width 51 height 8
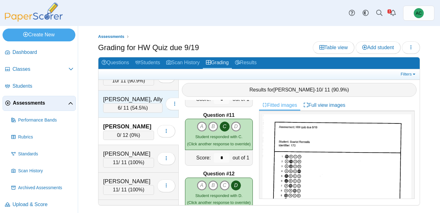
scroll to position [1981, 0]
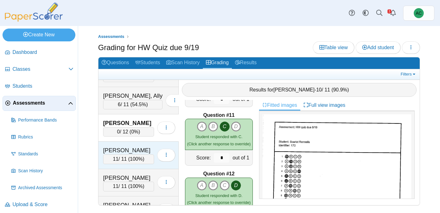
click at [132, 146] on div "Rodriguez, Clarissa" at bounding box center [128, 150] width 51 height 8
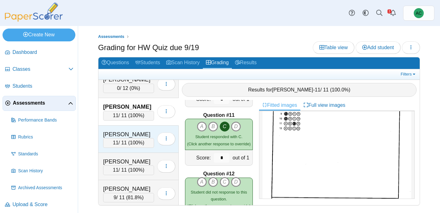
scroll to position [2024, 0]
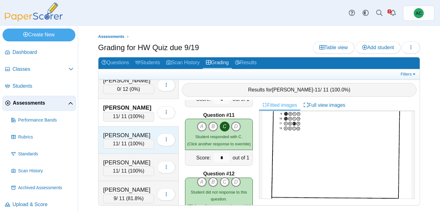
click at [135, 134] on div "Santisi, Liliana" at bounding box center [128, 135] width 51 height 8
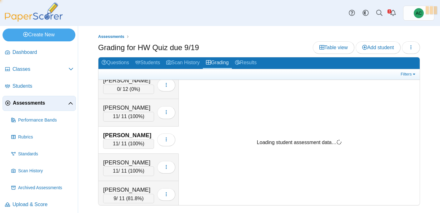
scroll to position [0, 0]
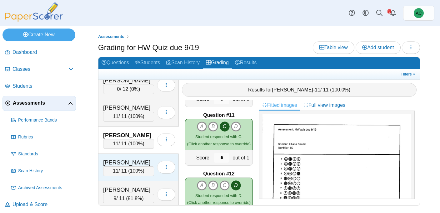
click at [131, 160] on div "Schlofman, Rebecca" at bounding box center [128, 162] width 51 height 8
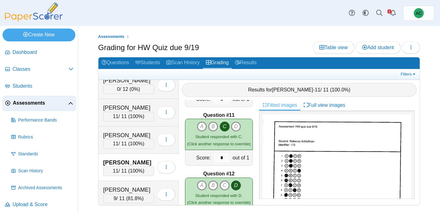
scroll to position [2043, 0]
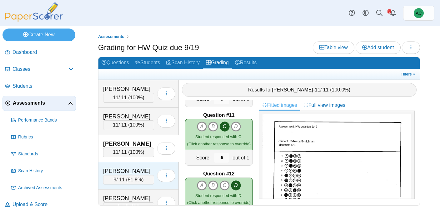
click at [113, 166] on div "Sebestyen, Olivia 9 / 11 ( 81.8% ) Loading…" at bounding box center [138, 175] width 80 height 27
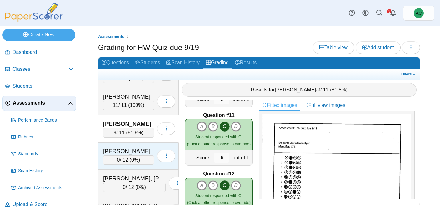
scroll to position [2094, 0]
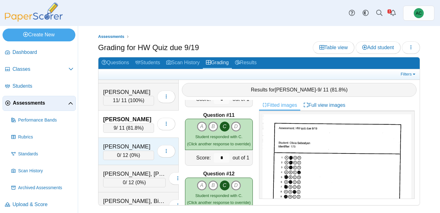
click at [111, 143] on div "Shamon, Micah" at bounding box center [128, 146] width 51 height 8
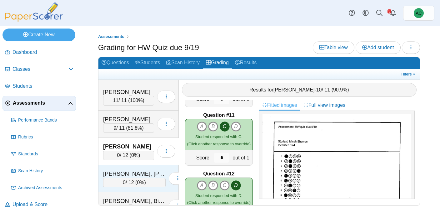
click at [128, 178] on div "0 / 12 ( 0% )" at bounding box center [134, 182] width 63 height 9
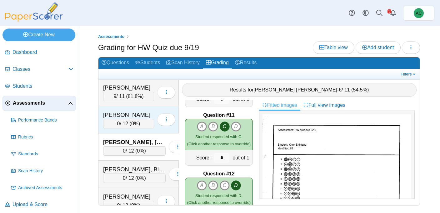
scroll to position [2134, 0]
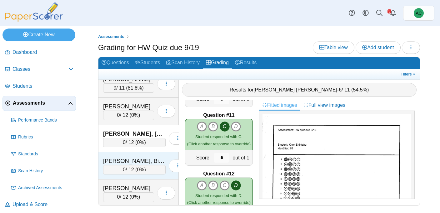
click at [127, 161] on div "Singh, Bishmeet" at bounding box center [134, 161] width 63 height 8
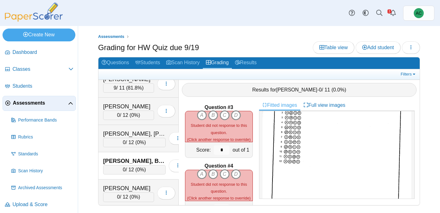
scroll to position [0, 0]
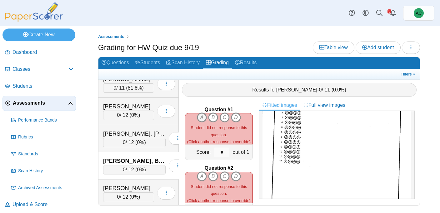
click at [203, 117] on icon "A" at bounding box center [202, 117] width 10 height 10
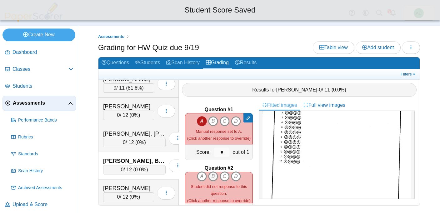
click at [214, 175] on icon "B" at bounding box center [213, 176] width 10 height 10
type input "*"
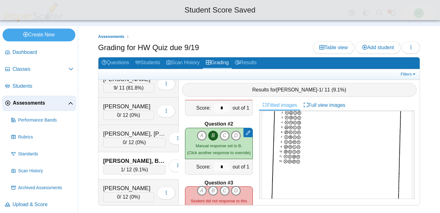
scroll to position [73, 0]
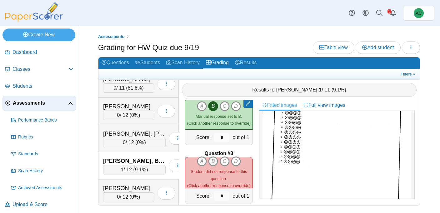
click at [215, 156] on icon "B" at bounding box center [213, 161] width 10 height 10
type input "*"
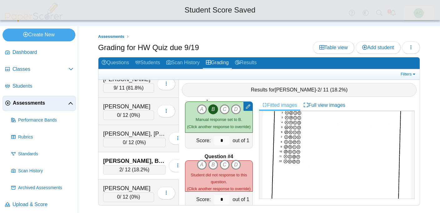
scroll to position [129, 0]
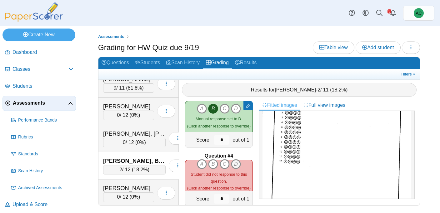
click at [234, 164] on icon "D" at bounding box center [236, 164] width 10 height 10
type input "*"
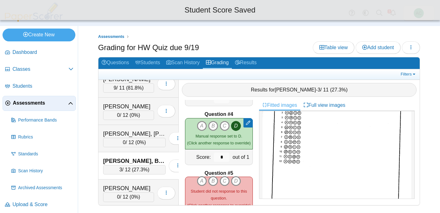
scroll to position [179, 0]
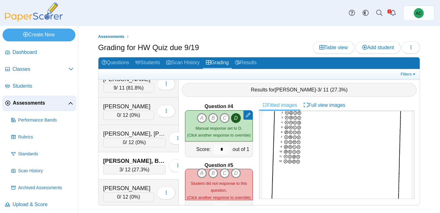
click at [202, 173] on icon "A" at bounding box center [202, 173] width 10 height 10
type input "*"
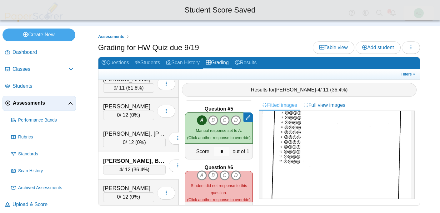
scroll to position [246, 0]
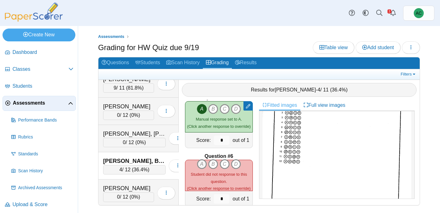
click at [203, 166] on icon "A" at bounding box center [202, 164] width 10 height 10
type input "*"
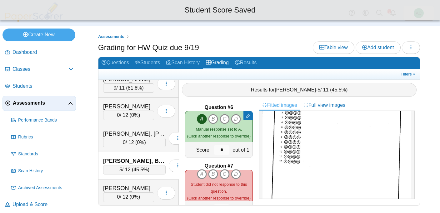
scroll to position [296, 0]
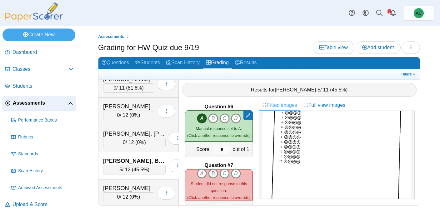
click at [213, 174] on icon "B" at bounding box center [213, 173] width 10 height 10
type input "*"
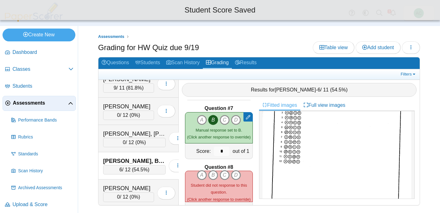
scroll to position [353, 0]
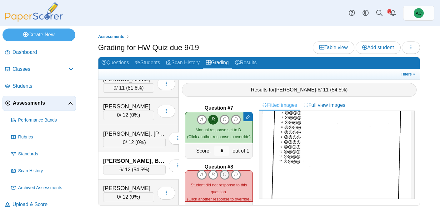
click at [227, 175] on icon "C" at bounding box center [225, 174] width 10 height 10
type input "*"
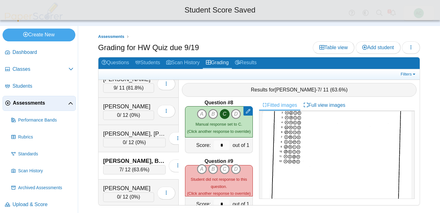
scroll to position [417, 0]
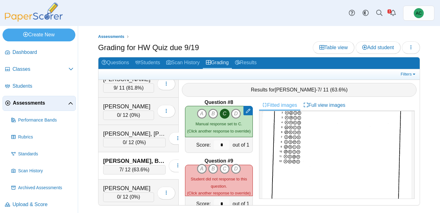
click at [201, 173] on icon "A" at bounding box center [202, 168] width 10 height 10
type input "*"
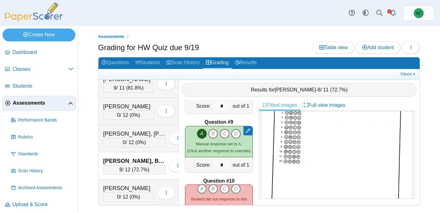
scroll to position [464, 0]
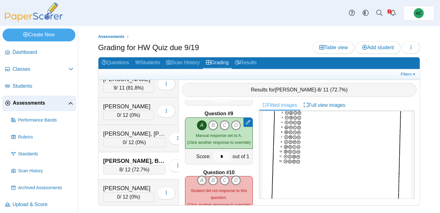
click at [201, 180] on icon "A" at bounding box center [202, 180] width 10 height 10
type input "*"
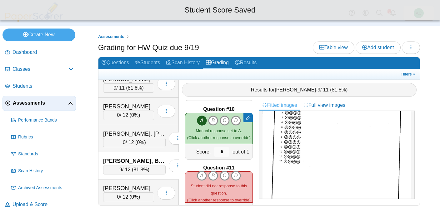
scroll to position [531, 0]
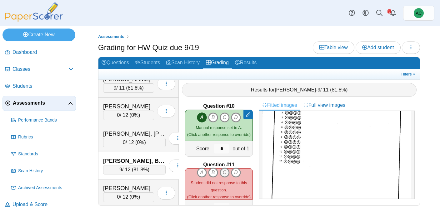
click at [224, 175] on icon "C" at bounding box center [225, 172] width 10 height 10
type input "*"
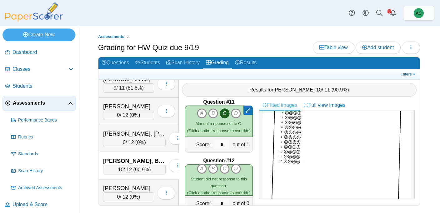
scroll to position [610, 0]
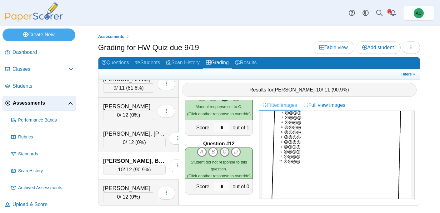
click at [226, 151] on icon "C" at bounding box center [225, 152] width 10 height 10
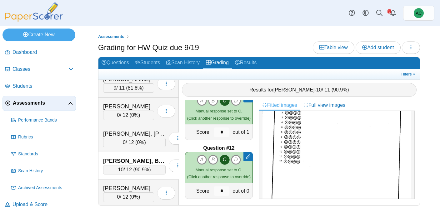
scroll to position [2156, 0]
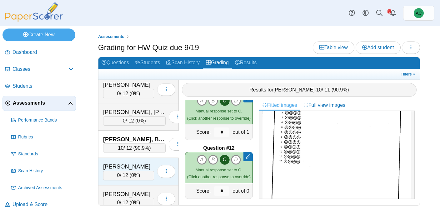
click at [124, 164] on div "Siqueiros, Emily" at bounding box center [128, 166] width 51 height 8
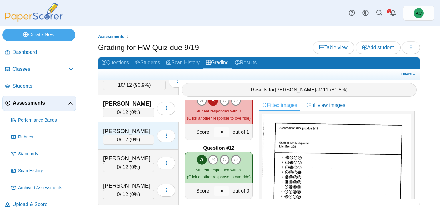
scroll to position [2219, 0]
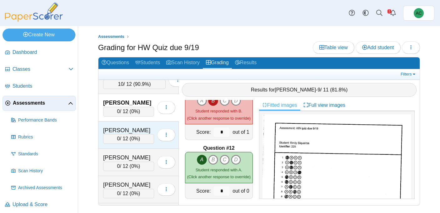
click at [114, 138] on div "0 / 12 ( 0% )" at bounding box center [128, 138] width 51 height 9
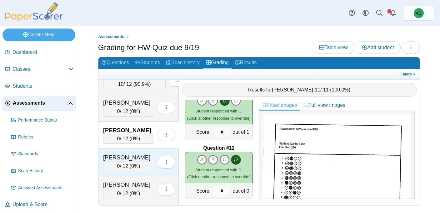
click at [110, 158] on div "Sofariu, Sarah" at bounding box center [128, 157] width 51 height 8
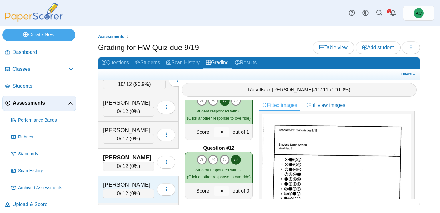
click at [124, 180] on div "Song, Emma" at bounding box center [128, 184] width 51 height 8
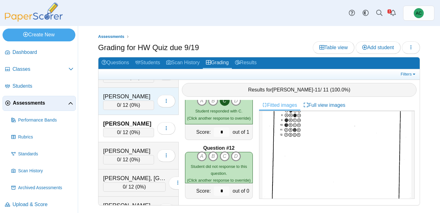
scroll to position [2283, 0]
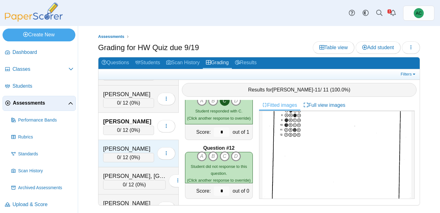
click at [121, 143] on div "Soto, Landon 0 / 12 ( 0% ) Loading…" at bounding box center [138, 153] width 80 height 27
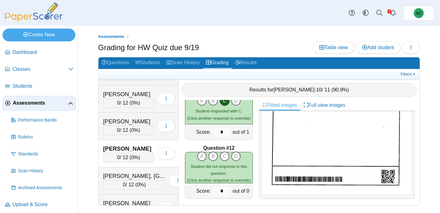
scroll to position [2296, 0]
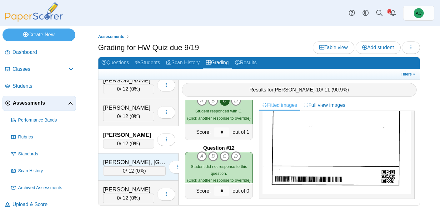
click at [128, 163] on div "Terpstra, Lexington" at bounding box center [134, 162] width 63 height 8
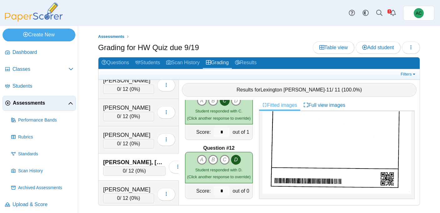
scroll to position [0, 0]
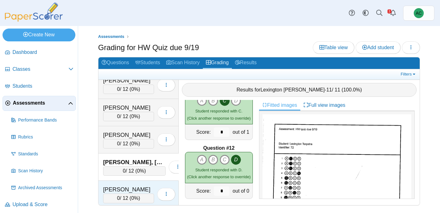
click at [120, 182] on div "Unsworth, Parker 0 / 12 ( 0% ) Loading…" at bounding box center [138, 193] width 80 height 27
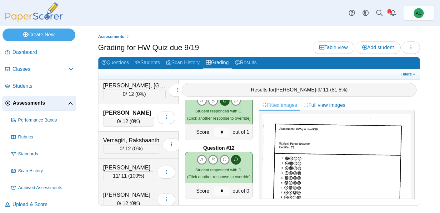
scroll to position [2374, 0]
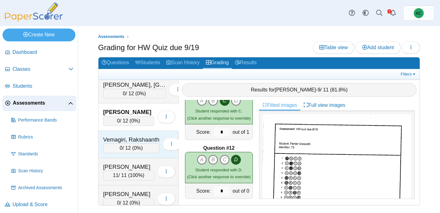
click at [130, 134] on div "Vemagiri, Rakshaanth 0 / 12 ( 0% ) Loading…" at bounding box center [138, 144] width 80 height 27
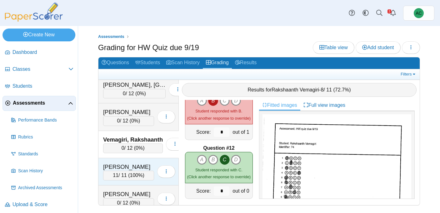
click at [118, 162] on div "Villegas, Lorenzo 11 / 11 ( 100% ) Loading…" at bounding box center [138, 171] width 80 height 27
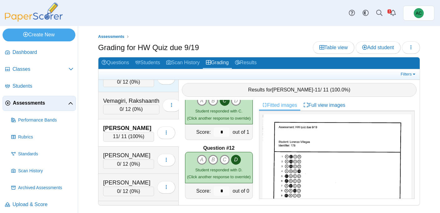
scroll to position [2419, 0]
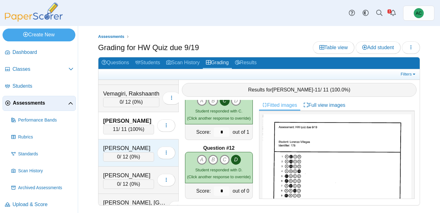
click at [126, 144] on div "Walecka, Helena" at bounding box center [128, 148] width 51 height 8
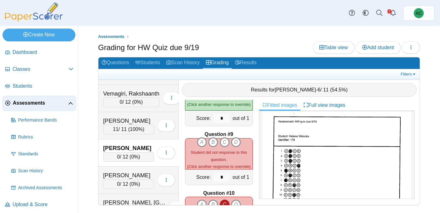
scroll to position [9, 0]
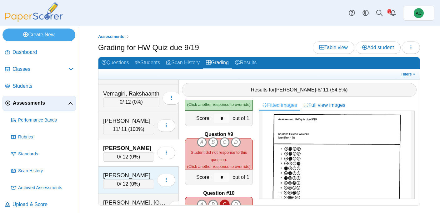
click at [117, 171] on div "Warda, Gabriel" at bounding box center [128, 175] width 51 height 8
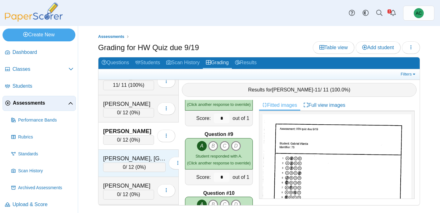
scroll to position [2464, 0]
click at [124, 155] on div "Wasmundt, Ireland" at bounding box center [134, 158] width 63 height 8
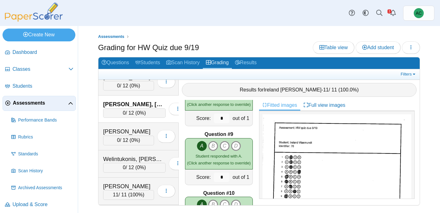
scroll to position [2518, 0]
click at [124, 135] on div "0 / 12 ( 0% )" at bounding box center [128, 139] width 51 height 9
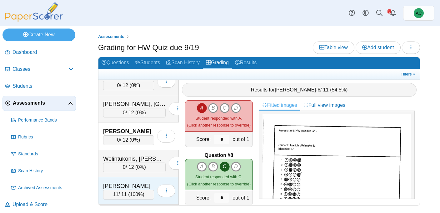
scroll to position [2529, 0]
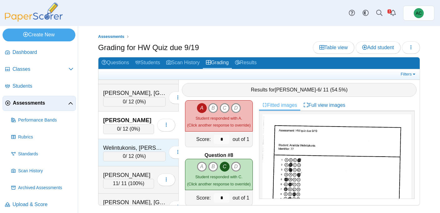
click at [120, 150] on div "Welintukonis, Ariella" at bounding box center [134, 147] width 63 height 8
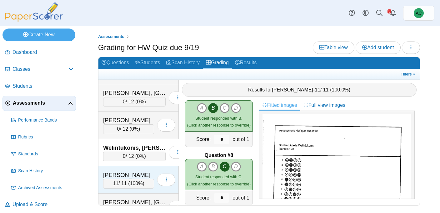
click at [121, 173] on div "Williams, Loyal" at bounding box center [128, 175] width 51 height 8
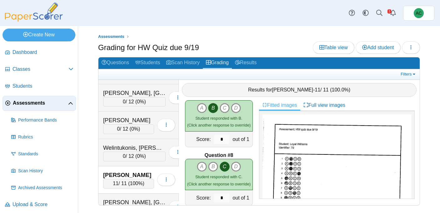
scroll to position [2544, 0]
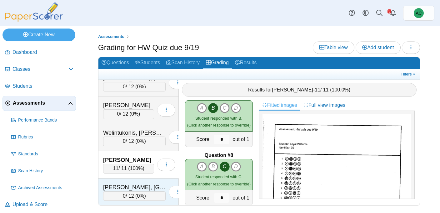
click at [117, 185] on div "Zuber, Brooklyn" at bounding box center [134, 187] width 63 height 8
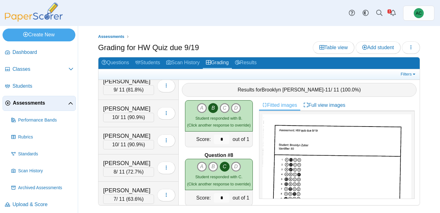
scroll to position [0, 0]
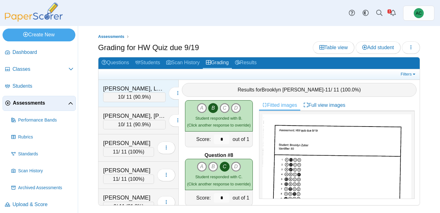
click at [132, 88] on div "Abbate, Lenox" at bounding box center [134, 88] width 63 height 8
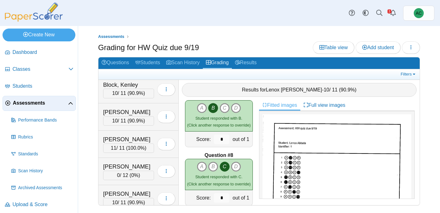
scroll to position [358, 0]
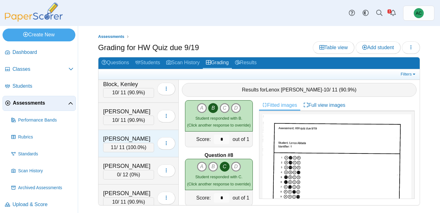
click at [125, 133] on div "Burge, Elias 11 / 11 ( 100.0% ) Loading…" at bounding box center [138, 143] width 80 height 27
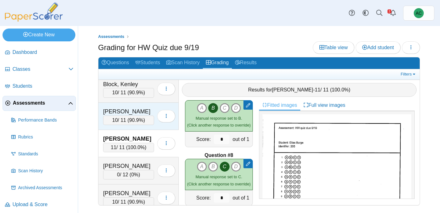
click at [123, 114] on div "Bowers, Lorelei" at bounding box center [128, 111] width 51 height 8
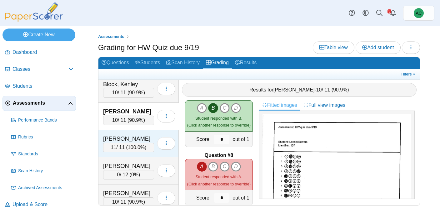
click at [125, 139] on div "Burge, Elias" at bounding box center [128, 138] width 51 height 8
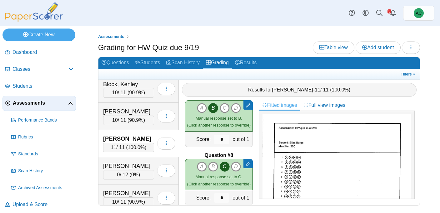
scroll to position [0, 0]
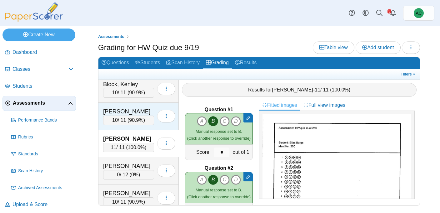
click at [126, 113] on div "Bowers, Lorelei" at bounding box center [128, 111] width 51 height 8
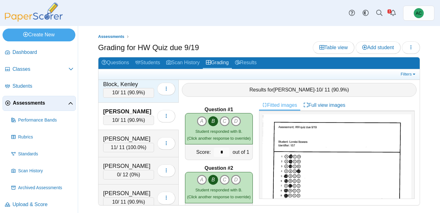
click at [125, 85] on div "Block, Kenley" at bounding box center [128, 84] width 51 height 8
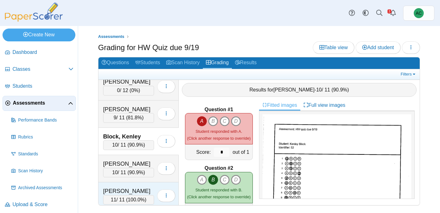
scroll to position [306, 0]
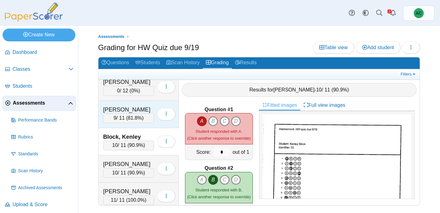
click at [120, 112] on div "Beyschau, Adelynn" at bounding box center [128, 109] width 51 height 8
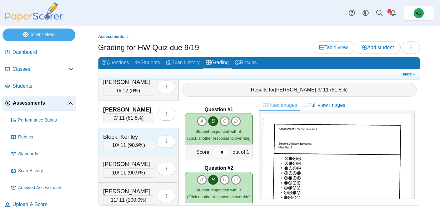
scroll to position [262, 0]
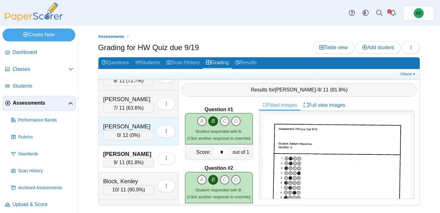
click at [130, 129] on div "Benham, Violet" at bounding box center [128, 126] width 51 height 8
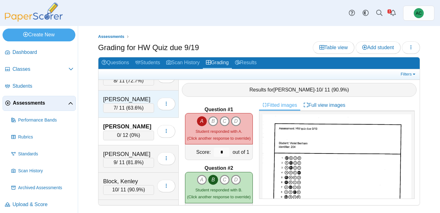
click at [117, 101] on div "Baxter, Svea" at bounding box center [128, 99] width 51 height 8
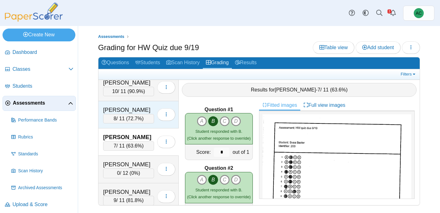
scroll to position [223, 0]
click at [132, 115] on div "8 / 11 ( 72.7% )" at bounding box center [128, 118] width 51 height 9
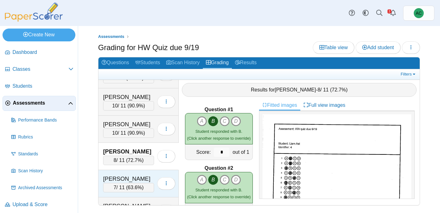
scroll to position [182, 0]
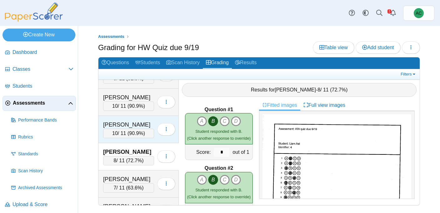
click at [122, 126] on div "Arunkumar, Tharan" at bounding box center [128, 124] width 51 height 8
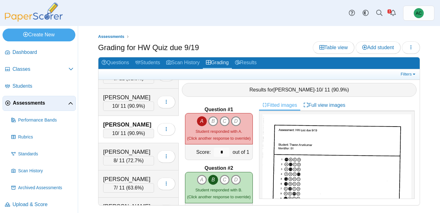
scroll to position [141, 0]
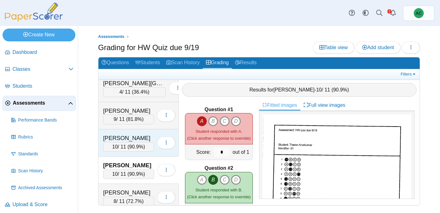
click at [117, 142] on div "10 / 11 ( 90.9% )" at bounding box center [128, 146] width 51 height 9
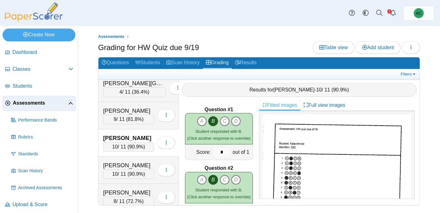
scroll to position [103, 0]
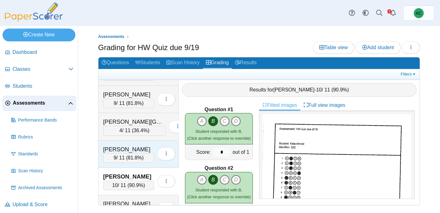
click at [120, 147] on div "Arnold, Adam" at bounding box center [128, 149] width 51 height 8
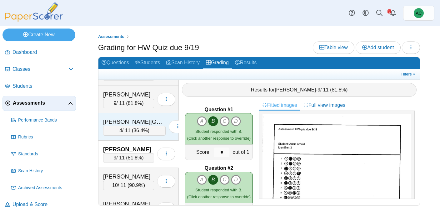
click at [127, 121] on div "Ardelean, Charlotte" at bounding box center [134, 122] width 63 height 8
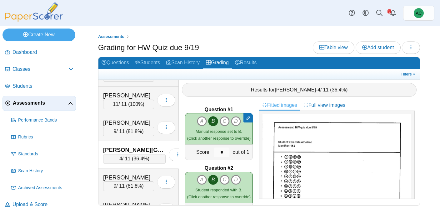
scroll to position [69, 0]
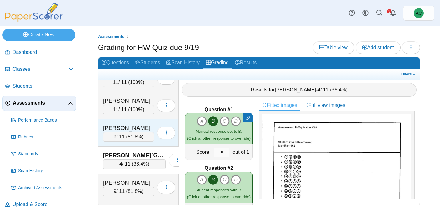
click at [128, 131] on div "Anderson, Ivy" at bounding box center [128, 128] width 51 height 8
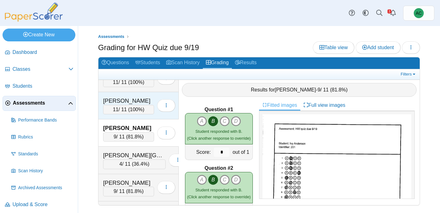
click at [113, 105] on div "11 / 11 ( 100% )" at bounding box center [128, 109] width 51 height 9
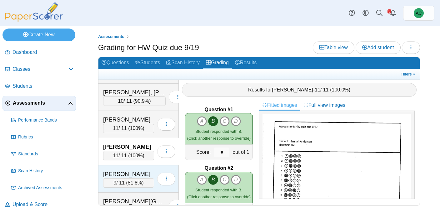
scroll to position [23, 0]
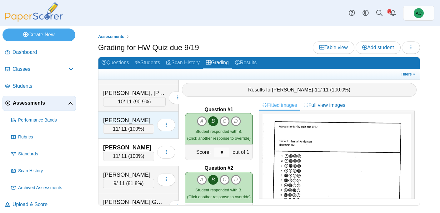
click at [120, 125] on div "11 / 11 ( 100% )" at bounding box center [128, 128] width 51 height 9
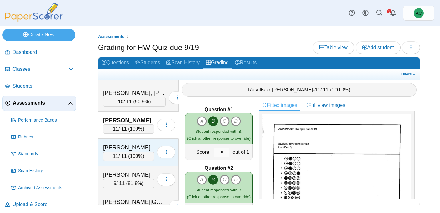
scroll to position [0, 0]
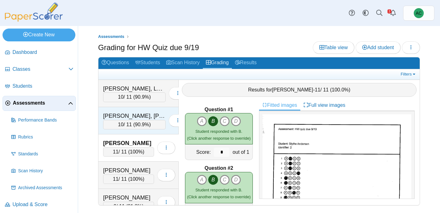
click at [108, 119] on div "Alex, Elizabeth Maria" at bounding box center [134, 116] width 63 height 8
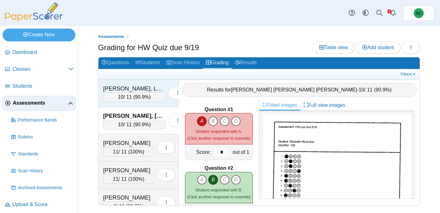
click at [136, 88] on div "Abbate, Lenox" at bounding box center [134, 88] width 63 height 8
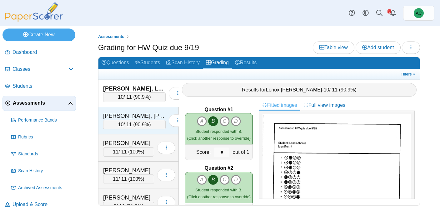
click at [111, 112] on div "Alex, Elizabeth Maria" at bounding box center [134, 116] width 63 height 8
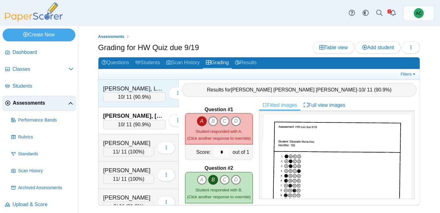
click at [135, 94] on span "90.9%" at bounding box center [142, 96] width 14 height 5
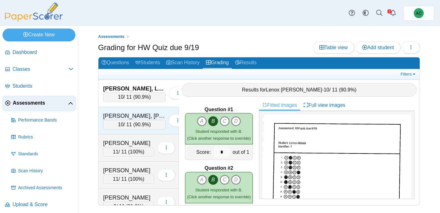
click at [138, 113] on div "Alex, Elizabeth Maria" at bounding box center [134, 116] width 63 height 8
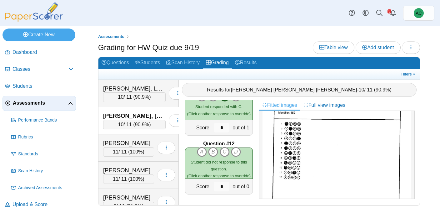
scroll to position [48, 0]
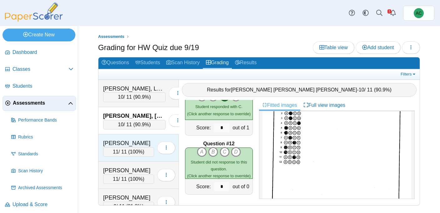
click at [136, 145] on div "Andersen, Blythe" at bounding box center [128, 143] width 51 height 8
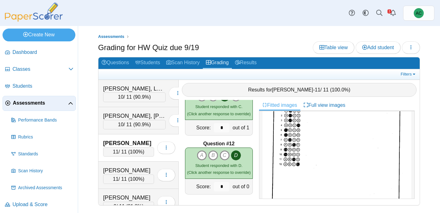
scroll to position [0, 0]
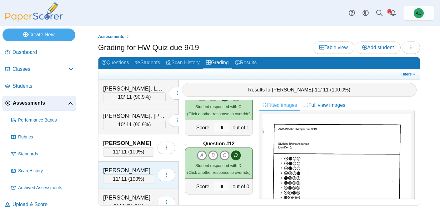
click at [114, 168] on div "Andersen, Hannah" at bounding box center [128, 170] width 51 height 8
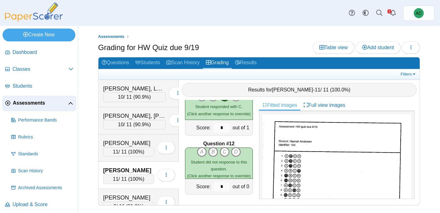
scroll to position [55, 0]
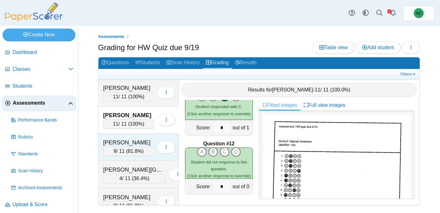
click at [128, 148] on div "9 / 11 ( 81.8% )" at bounding box center [128, 150] width 51 height 9
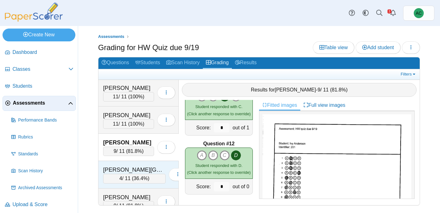
click at [126, 171] on div "Ardelean, Charlotte" at bounding box center [134, 169] width 63 height 8
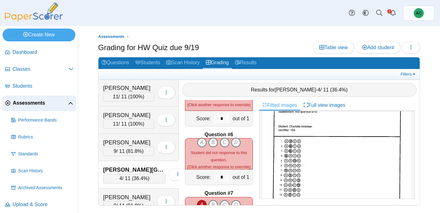
scroll to position [78, 0]
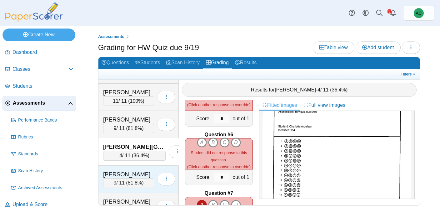
click at [122, 177] on div "Arnold, Adam" at bounding box center [128, 174] width 51 height 8
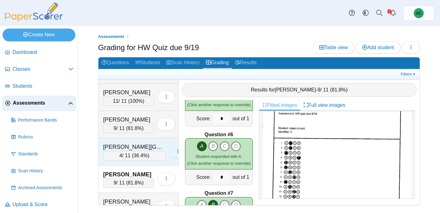
scroll to position [113, 0]
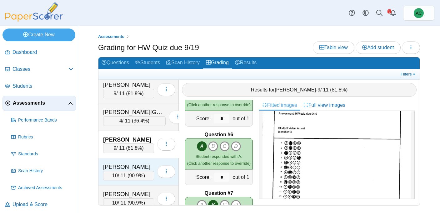
click at [127, 165] on div "Arnold, Kate" at bounding box center [128, 167] width 51 height 8
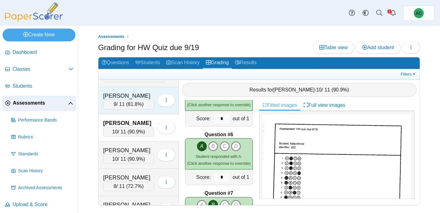
scroll to position [165, 0]
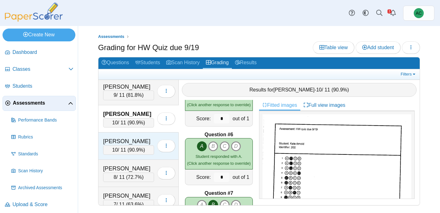
click at [124, 136] on div "Arunkumar, Tharan 10 / 11 ( 90.9% ) Loading…" at bounding box center [138, 145] width 80 height 27
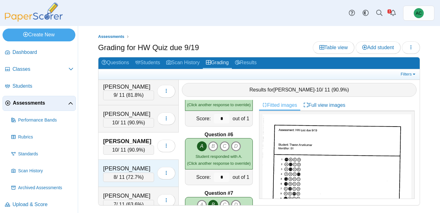
click at [110, 165] on div "Ast, Liam" at bounding box center [128, 168] width 51 height 8
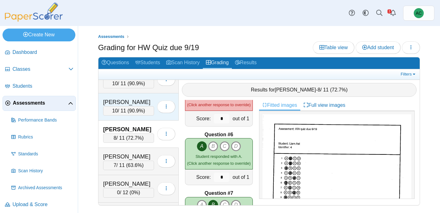
scroll to position [211, 0]
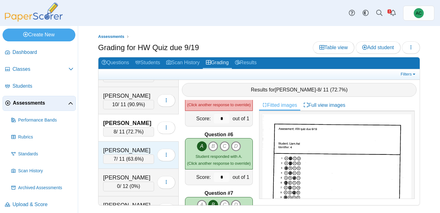
click at [118, 148] on div "Baxter, Svea" at bounding box center [128, 150] width 51 height 8
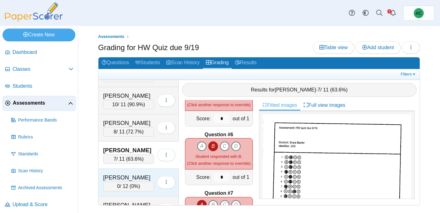
click at [134, 176] on div "Benham, Violet" at bounding box center [128, 177] width 51 height 8
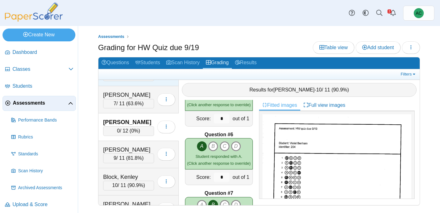
scroll to position [266, 0]
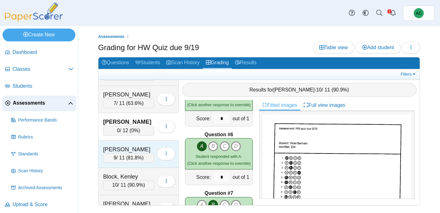
click at [125, 151] on div "Beyschau, Adelynn" at bounding box center [128, 149] width 51 height 8
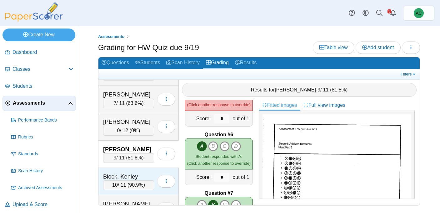
click at [138, 178] on div "Block, Kenley" at bounding box center [128, 176] width 51 height 8
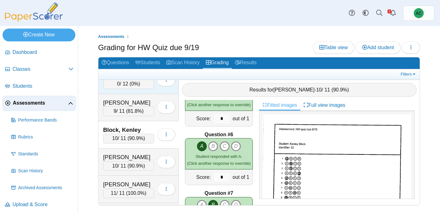
scroll to position [313, 0]
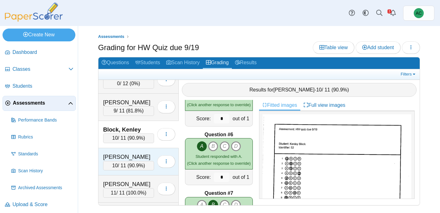
click at [120, 158] on div "Bowers, Lorelei" at bounding box center [128, 157] width 51 height 8
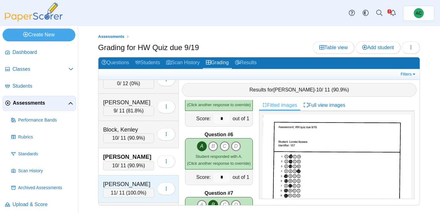
click at [127, 181] on div "Burge, Elias" at bounding box center [128, 184] width 51 height 8
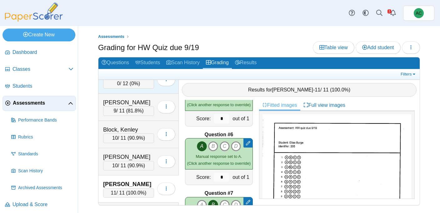
scroll to position [349, 0]
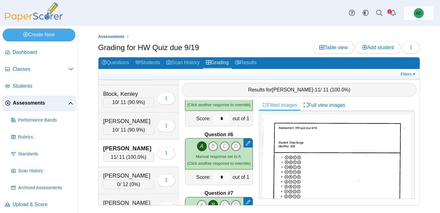
click at [29, 102] on span "Assessments" at bounding box center [40, 102] width 55 height 7
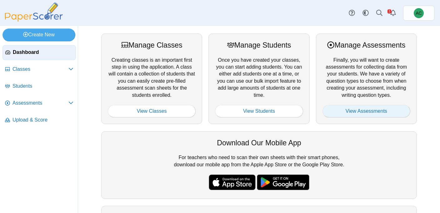
click at [333, 112] on link "View Assessments" at bounding box center [367, 111] width 88 height 13
